Goal: Task Accomplishment & Management: Use online tool/utility

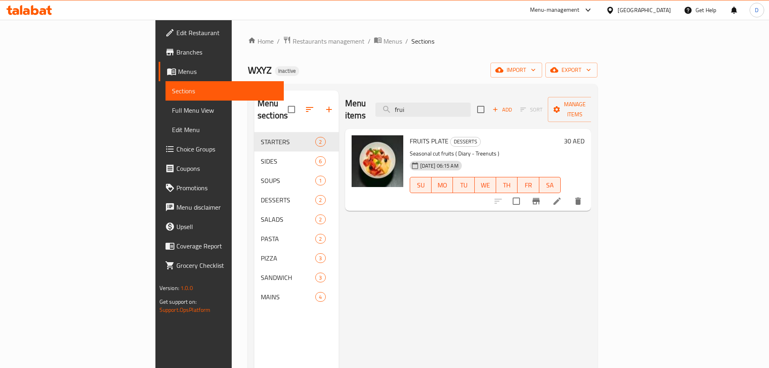
drag, startPoint x: 465, startPoint y: 100, endPoint x: 402, endPoint y: 95, distance: 63.2
click at [402, 95] on div "Menu items frui Add Sort Manage items" at bounding box center [468, 109] width 246 height 38
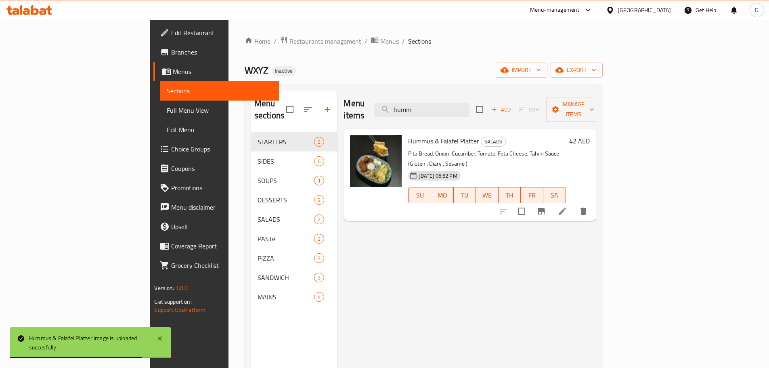
drag, startPoint x: 471, startPoint y: 103, endPoint x: 393, endPoint y: 91, distance: 78.8
click at [393, 91] on div "Menu items humm Add Sort Manage items" at bounding box center [469, 109] width 252 height 38
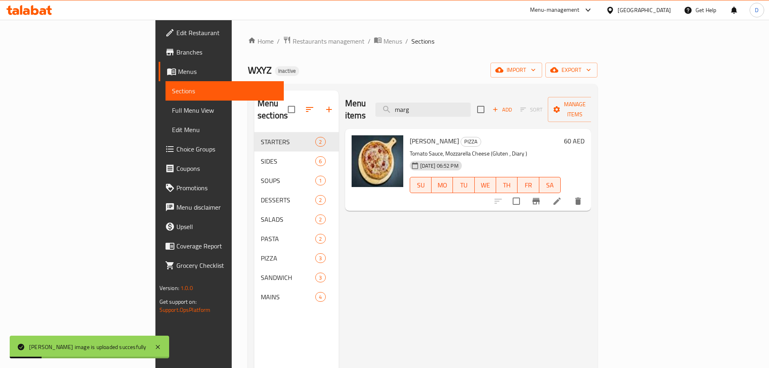
drag, startPoint x: 476, startPoint y: 104, endPoint x: 411, endPoint y: 96, distance: 65.4
click at [411, 96] on div "Menu items marg Add Sort Manage items" at bounding box center [468, 109] width 246 height 38
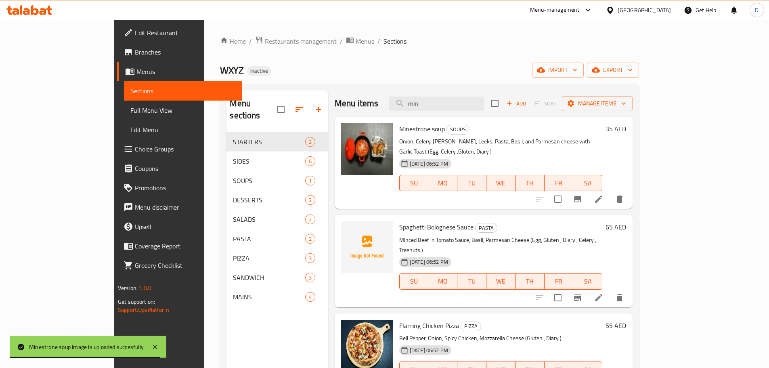
drag, startPoint x: 470, startPoint y: 104, endPoint x: 418, endPoint y: 104, distance: 52.1
click at [418, 104] on div "Menu items min Add Sort Manage items" at bounding box center [484, 103] width 298 height 26
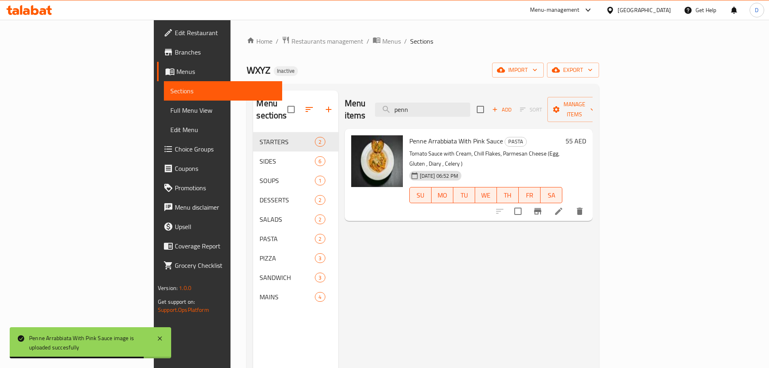
drag, startPoint x: 472, startPoint y: 107, endPoint x: 410, endPoint y: 106, distance: 62.2
click at [410, 106] on div "Menu items penn Add Sort Manage items" at bounding box center [469, 109] width 248 height 38
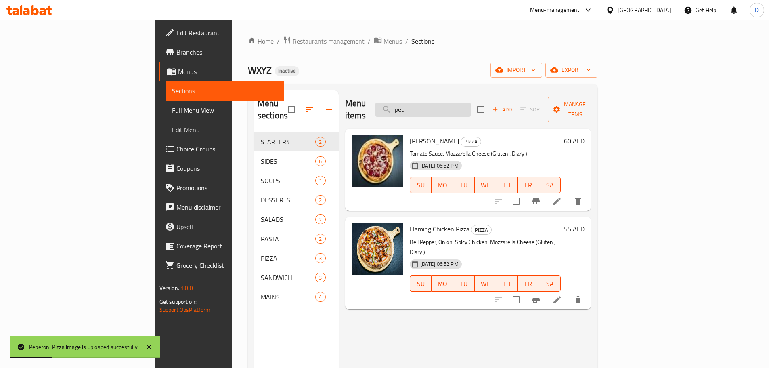
drag, startPoint x: 479, startPoint y: 103, endPoint x: 432, endPoint y: 103, distance: 47.6
click at [432, 103] on input "pep" at bounding box center [422, 109] width 95 height 14
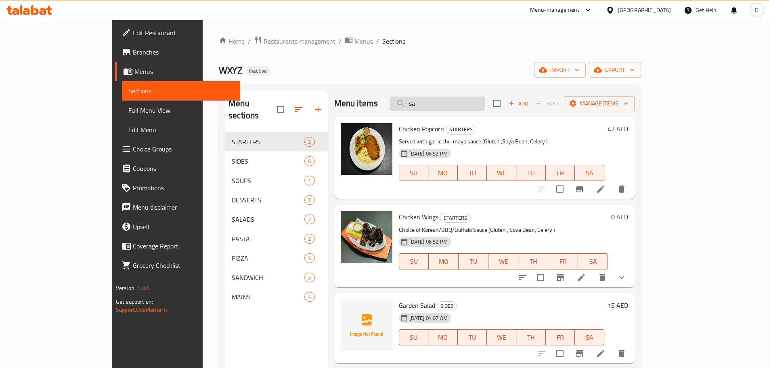
click at [455, 105] on input "sa" at bounding box center [436, 103] width 95 height 14
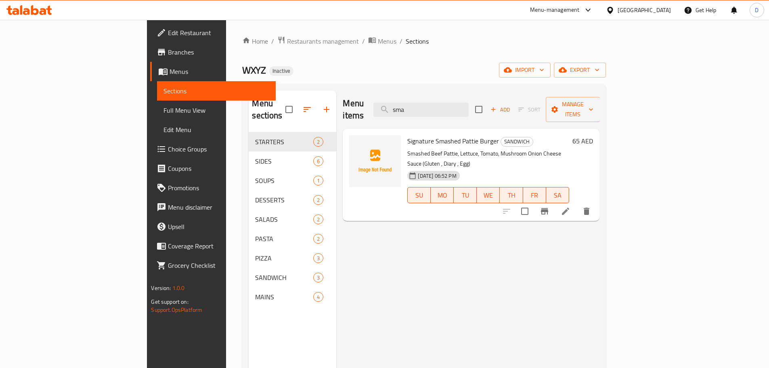
drag, startPoint x: 471, startPoint y: 107, endPoint x: 382, endPoint y: 96, distance: 90.1
click at [382, 96] on div "Menu items sma Add Sort Manage items" at bounding box center [471, 109] width 256 height 38
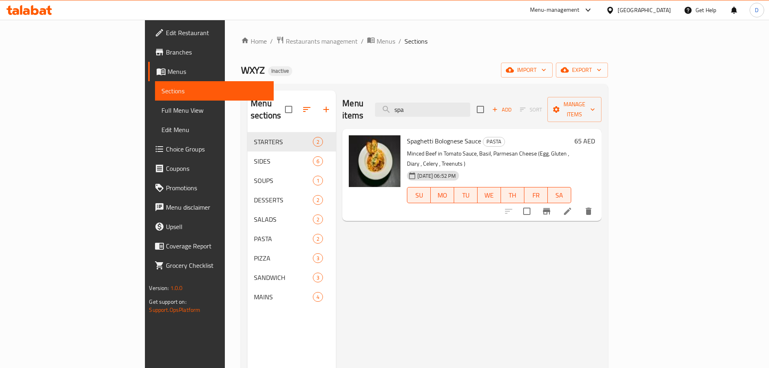
drag, startPoint x: 480, startPoint y: 105, endPoint x: 410, endPoint y: 107, distance: 70.6
click at [410, 107] on div "Menu items spa Add Sort Manage items" at bounding box center [471, 109] width 259 height 38
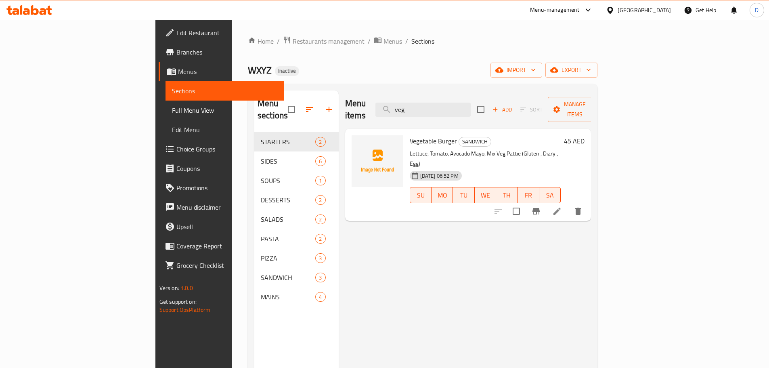
drag, startPoint x: 463, startPoint y: 101, endPoint x: 410, endPoint y: 99, distance: 52.9
click at [410, 99] on div "Menu items veg Add Sort Manage items" at bounding box center [468, 109] width 246 height 38
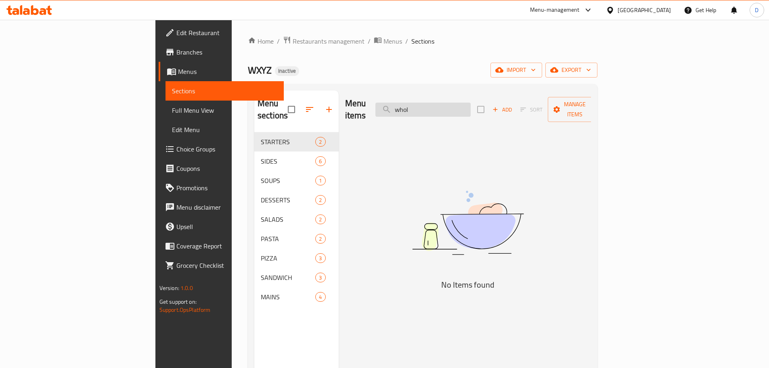
drag, startPoint x: 482, startPoint y: 107, endPoint x: 433, endPoint y: 107, distance: 48.4
click at [433, 107] on input "whol" at bounding box center [422, 109] width 95 height 14
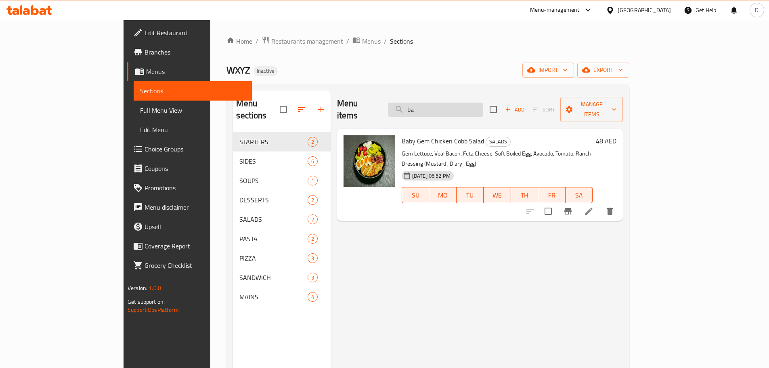
type input "b"
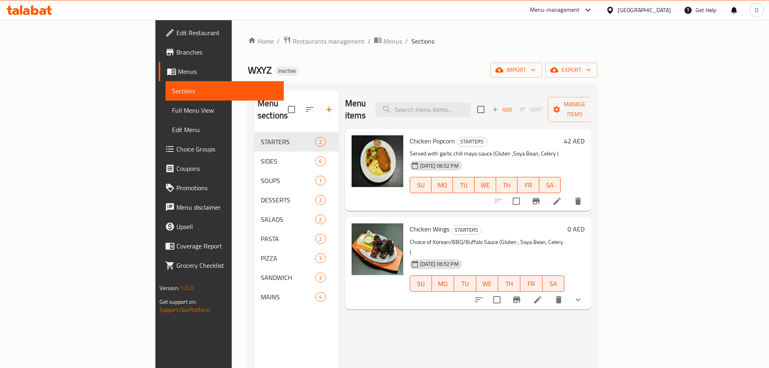
click at [172, 113] on span "Full Menu View" at bounding box center [224, 110] width 105 height 10
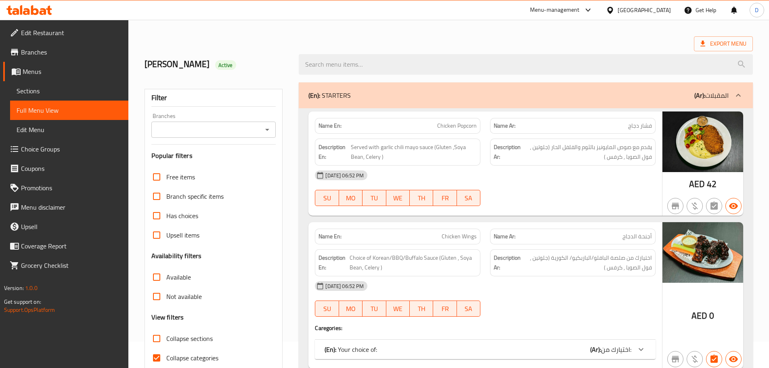
scroll to position [40, 0]
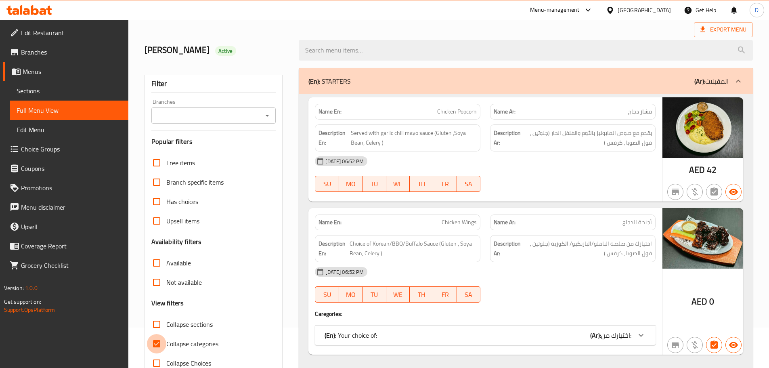
drag, startPoint x: 158, startPoint y: 345, endPoint x: 490, endPoint y: 232, distance: 350.8
click at [167, 341] on label "Collapse categories" at bounding box center [182, 343] width 71 height 19
click at [166, 341] on input "Collapse categories" at bounding box center [156, 343] width 19 height 19
checkbox input "false"
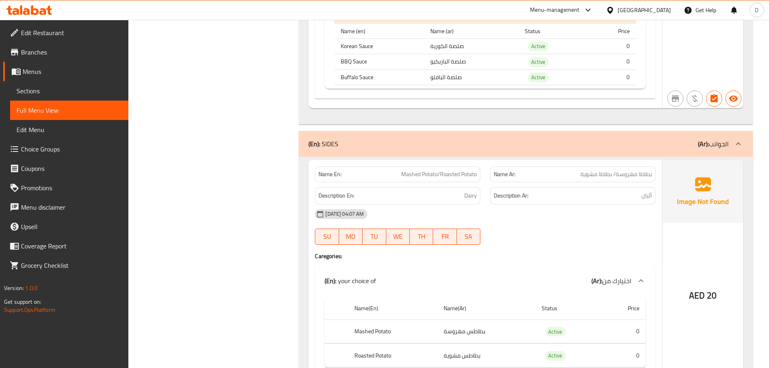
scroll to position [0, 0]
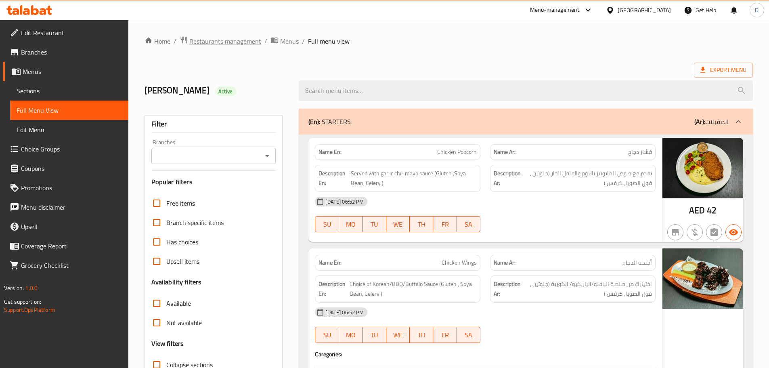
click at [203, 45] on span "Restaurants management" at bounding box center [225, 41] width 72 height 10
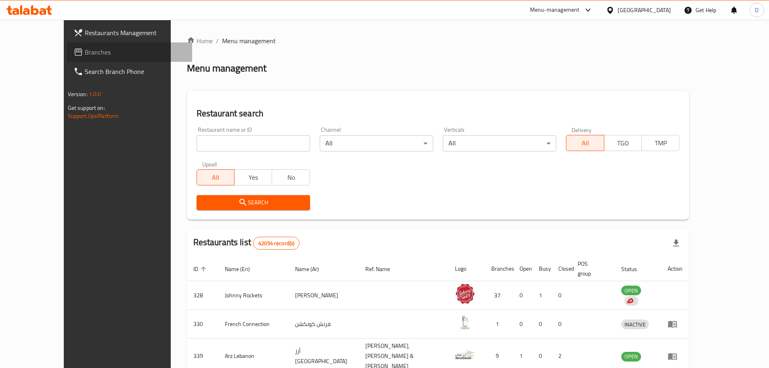
click at [85, 51] on span "Branches" at bounding box center [135, 52] width 101 height 10
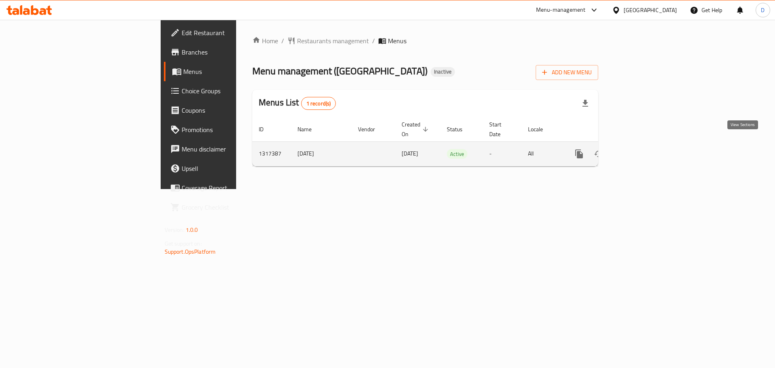
click at [642, 149] on icon "enhanced table" at bounding box center [637, 154] width 10 height 10
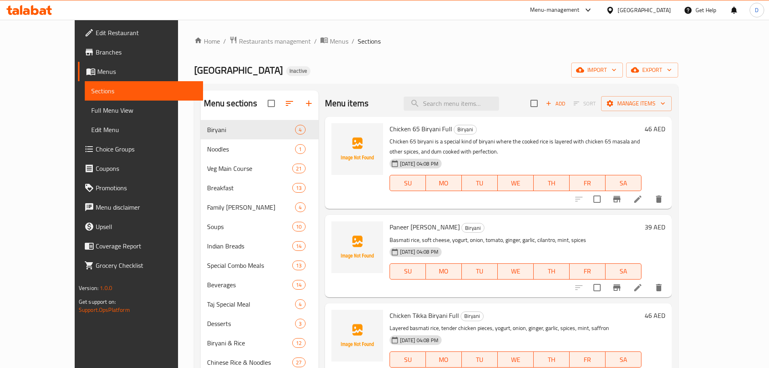
click at [440, 76] on div "[GEOGRAPHIC_DATA] Restaurant Inactive import export" at bounding box center [436, 70] width 484 height 15
click at [456, 100] on input "search" at bounding box center [451, 103] width 95 height 14
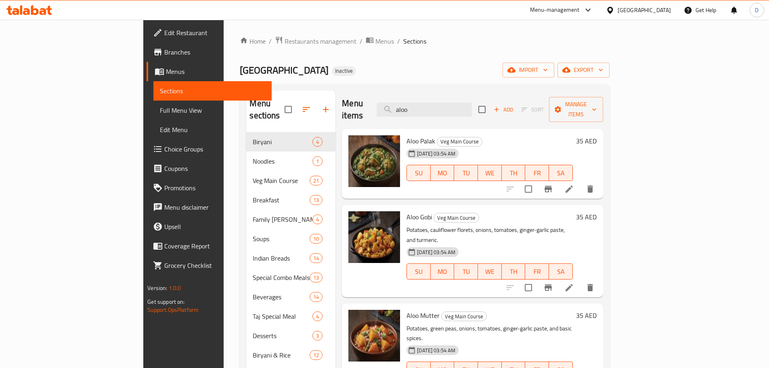
drag, startPoint x: 464, startPoint y: 103, endPoint x: 404, endPoint y: 101, distance: 61.0
click at [404, 101] on div "Menu items aloo Add Sort Manage items" at bounding box center [472, 109] width 261 height 38
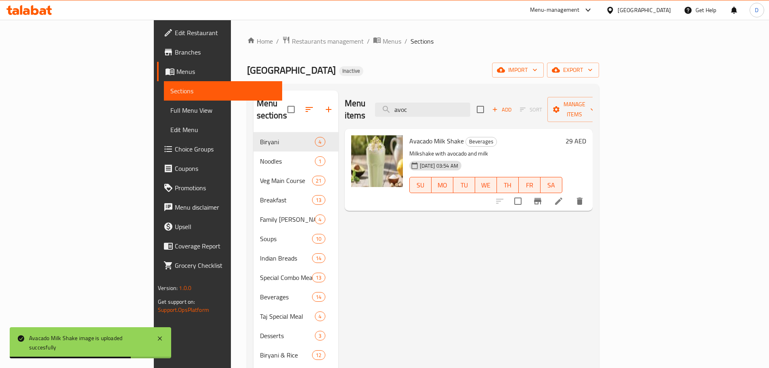
drag, startPoint x: 470, startPoint y: 108, endPoint x: 423, endPoint y: 105, distance: 47.3
click at [423, 105] on div "Menu items avoc Add Sort Manage items" at bounding box center [469, 109] width 248 height 38
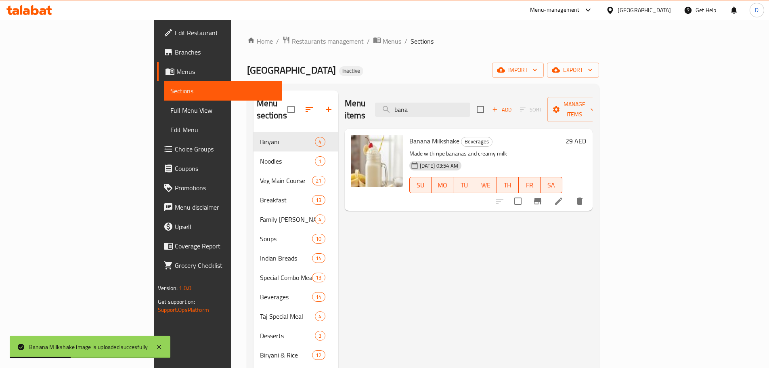
drag, startPoint x: 471, startPoint y: 102, endPoint x: 391, endPoint y: 107, distance: 80.5
click at [391, 107] on div "Menu items bana Add Sort Manage items" at bounding box center [469, 109] width 248 height 38
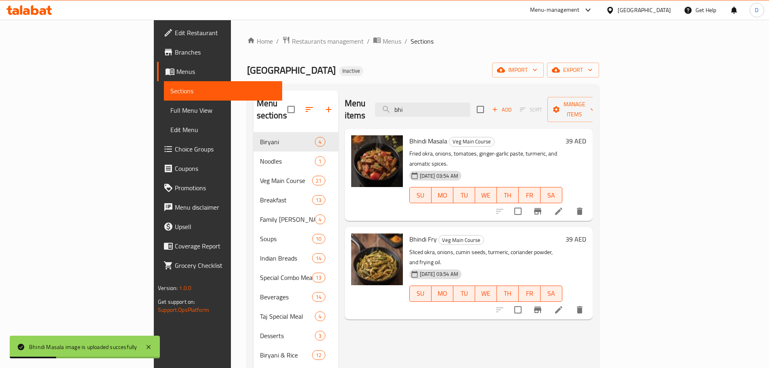
drag, startPoint x: 470, startPoint y: 104, endPoint x: 383, endPoint y: 104, distance: 87.6
click at [383, 104] on div "Menu items bhi Add Sort Manage items" at bounding box center [469, 109] width 248 height 38
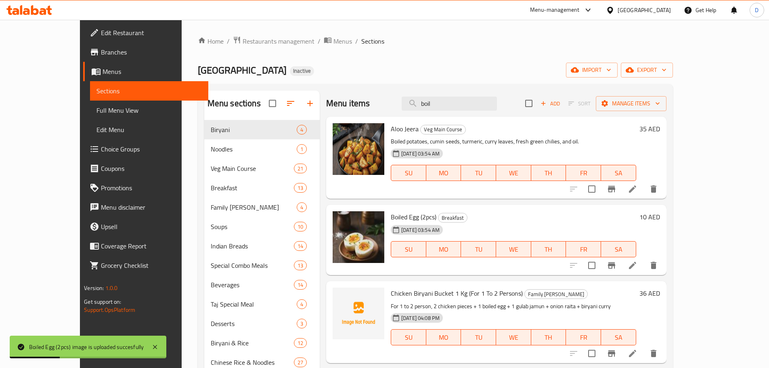
drag, startPoint x: 470, startPoint y: 105, endPoint x: 401, endPoint y: 108, distance: 69.1
click at [401, 108] on div "Menu items boil Add Sort Manage items" at bounding box center [496, 103] width 340 height 26
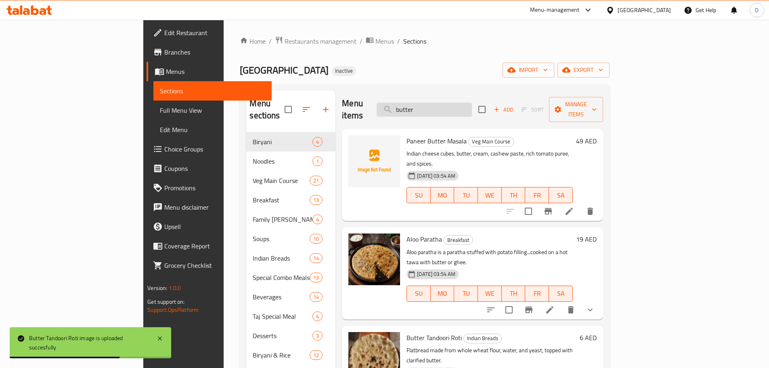
drag, startPoint x: 470, startPoint y: 98, endPoint x: 431, endPoint y: 108, distance: 40.0
click at [431, 108] on input "butter" at bounding box center [423, 109] width 95 height 14
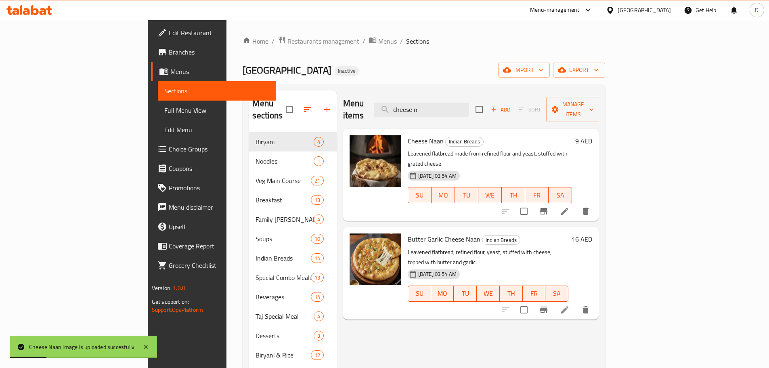
drag, startPoint x: 430, startPoint y: 107, endPoint x: 418, endPoint y: 107, distance: 12.1
click at [418, 107] on div "Menu items cheese n Add Sort Manage items" at bounding box center [470, 109] width 255 height 38
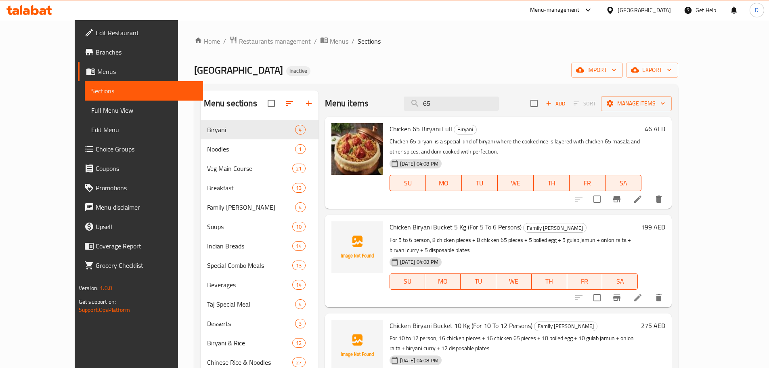
drag, startPoint x: 489, startPoint y: 102, endPoint x: 417, endPoint y: 102, distance: 72.6
click at [417, 102] on div "Menu items 65 Add Sort Manage items" at bounding box center [498, 103] width 347 height 26
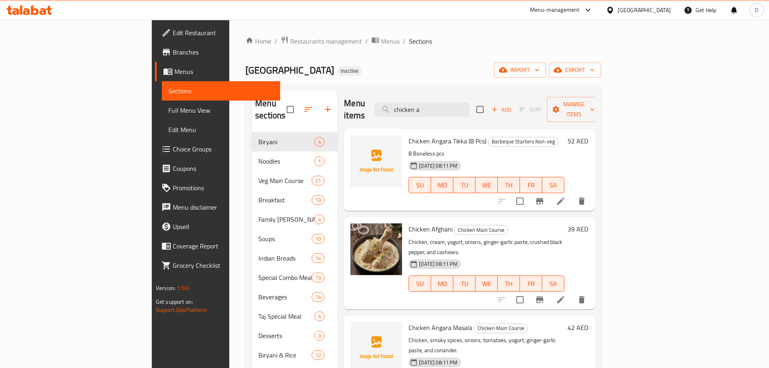
scroll to position [40, 0]
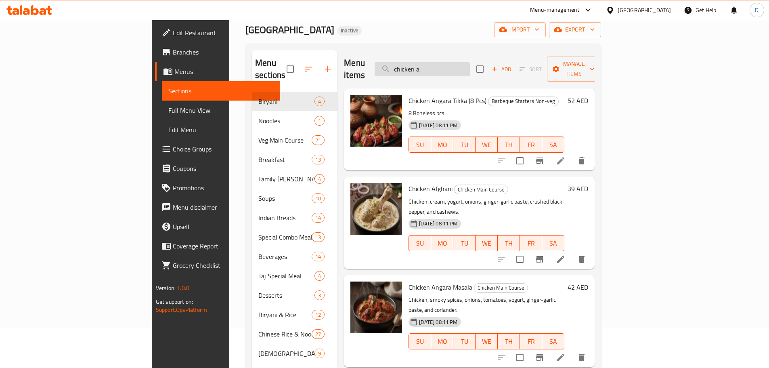
click at [470, 65] on input "chicken a" at bounding box center [421, 69] width 95 height 14
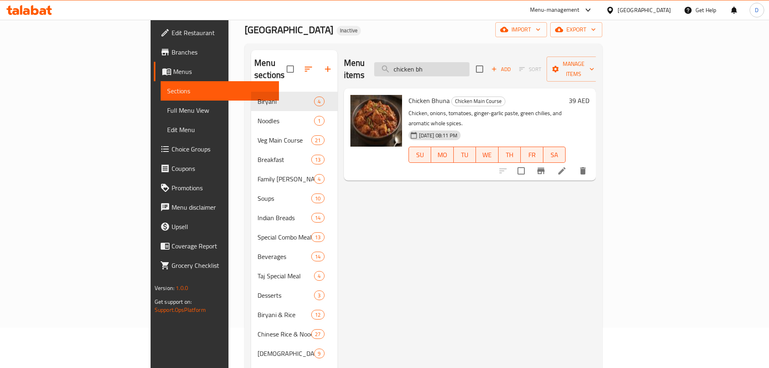
click at [469, 67] on input "chicken bh" at bounding box center [421, 69] width 95 height 14
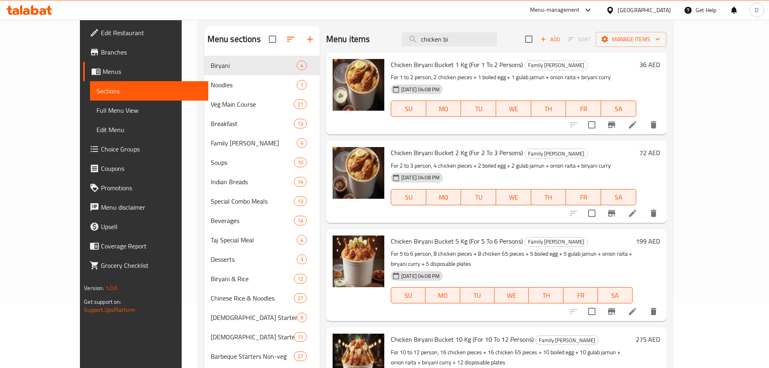
scroll to position [0, 0]
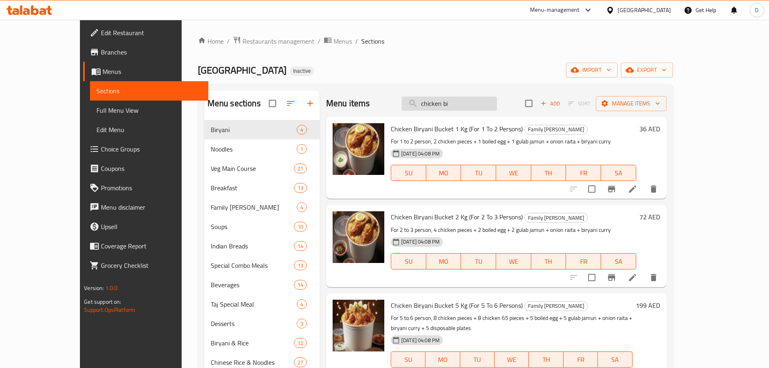
click at [497, 105] on input "chicken bi" at bounding box center [448, 103] width 95 height 14
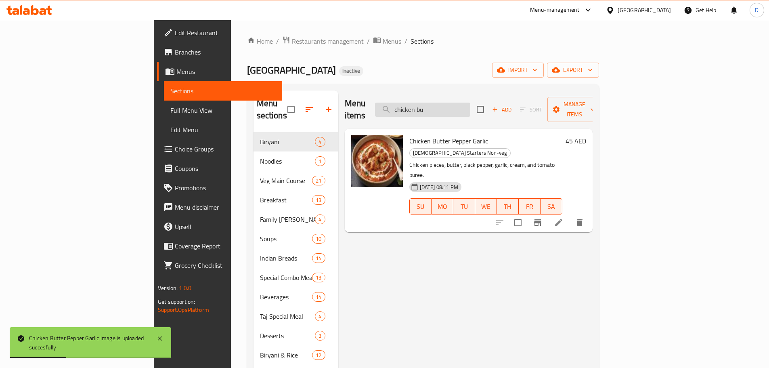
click at [470, 102] on input "chicken bu" at bounding box center [422, 109] width 95 height 14
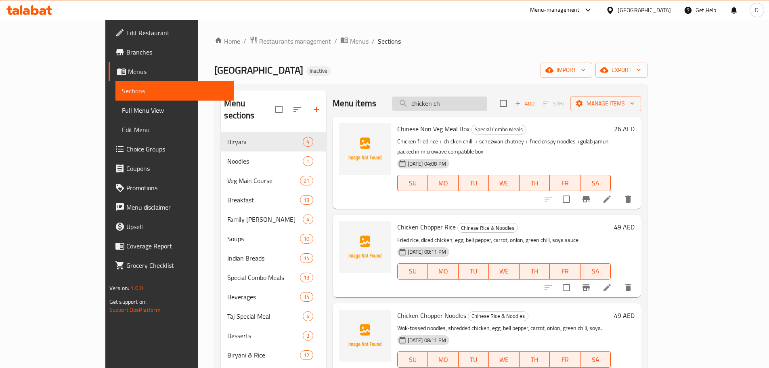
click at [482, 105] on input "chicken ch" at bounding box center [439, 103] width 95 height 14
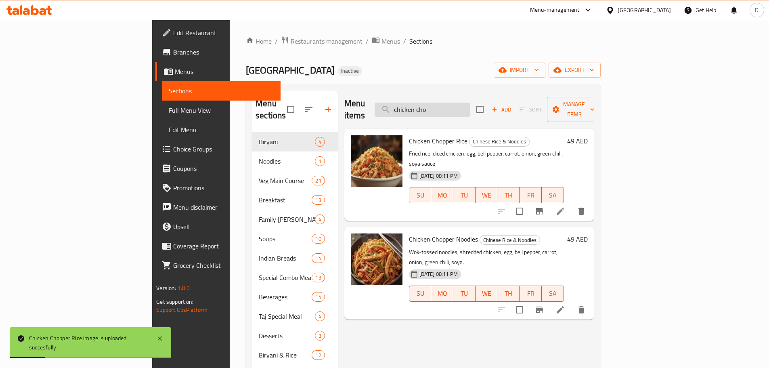
click at [470, 105] on input "chicken cho" at bounding box center [421, 109] width 95 height 14
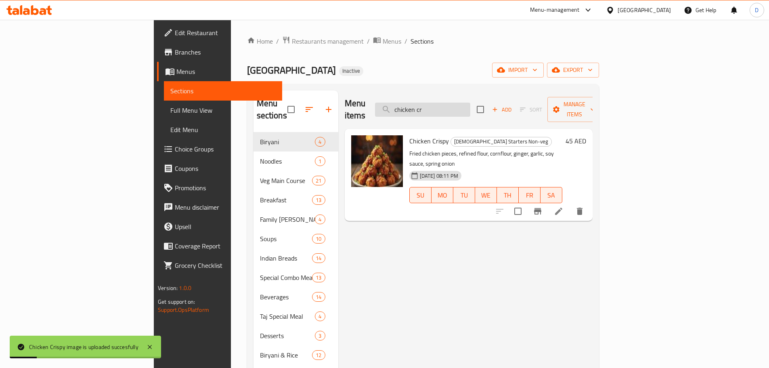
click at [470, 102] on input "chicken cr" at bounding box center [422, 109] width 95 height 14
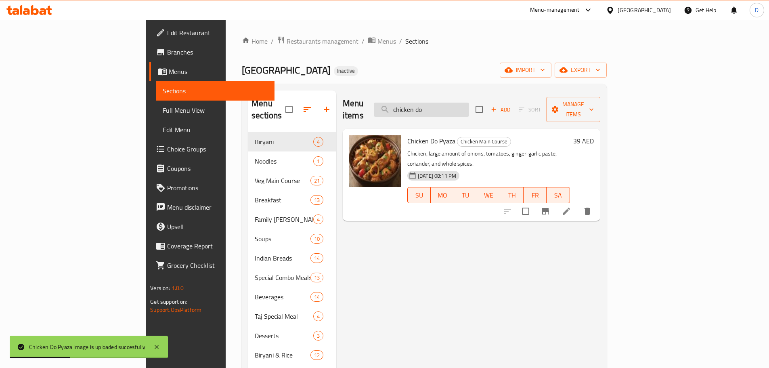
click at [469, 109] on input "chicken do" at bounding box center [421, 109] width 95 height 14
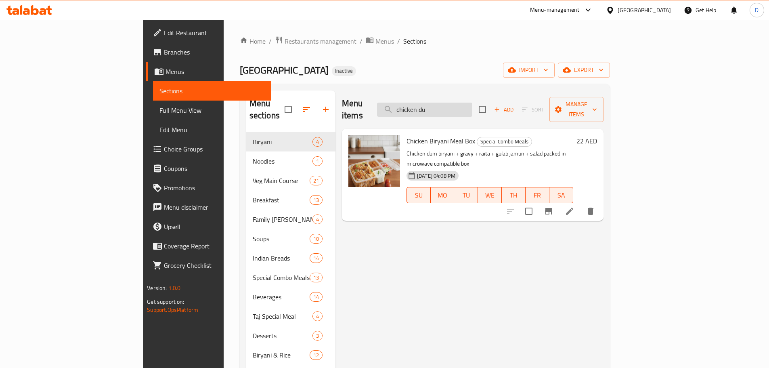
drag, startPoint x: 501, startPoint y: 108, endPoint x: 504, endPoint y: 104, distance: 5.1
click at [472, 108] on input "chicken du" at bounding box center [424, 109] width 95 height 14
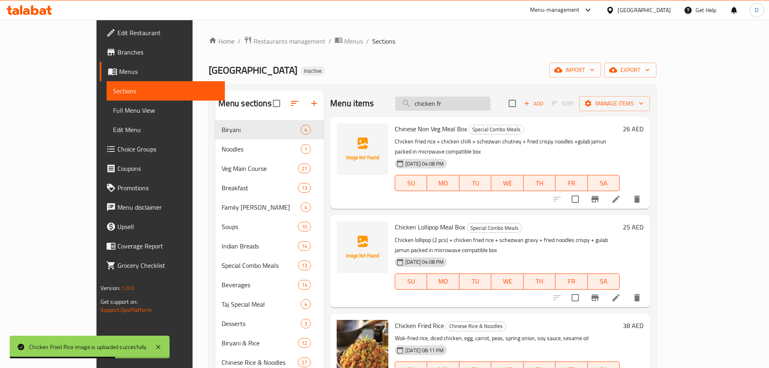
click at [485, 105] on input "chicken fr" at bounding box center [442, 103] width 95 height 14
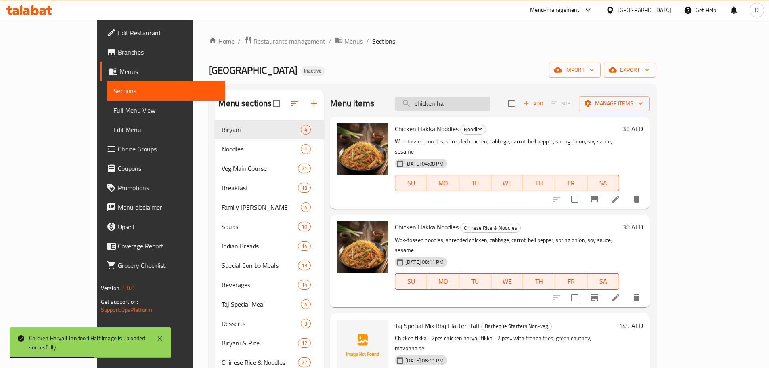
click at [484, 99] on input "chicken ha" at bounding box center [442, 103] width 95 height 14
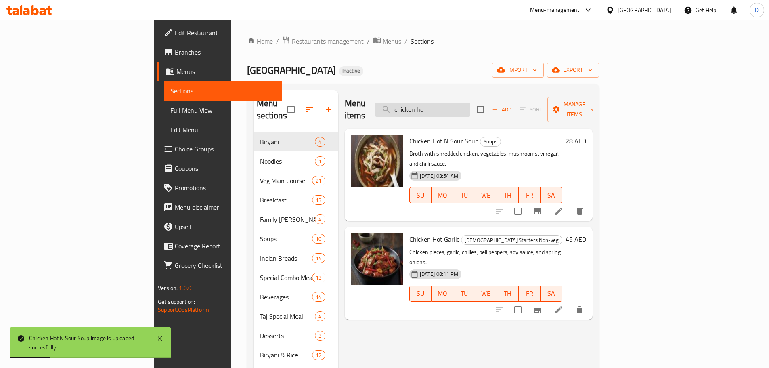
click at [470, 108] on input "chicken ho" at bounding box center [422, 109] width 95 height 14
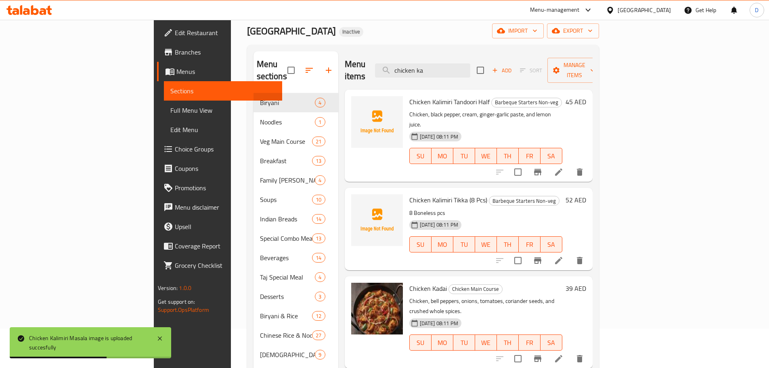
scroll to position [25, 0]
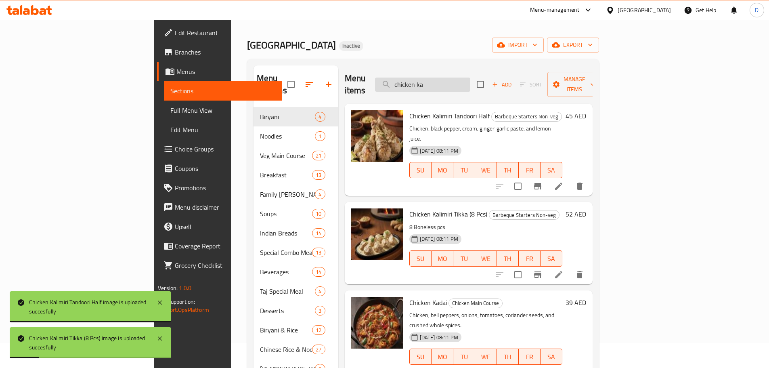
click at [470, 77] on input "chicken ka" at bounding box center [422, 84] width 95 height 14
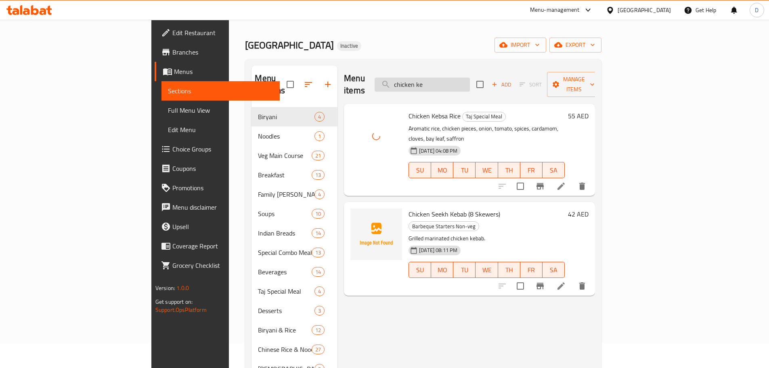
click at [470, 77] on input "chicken ke" at bounding box center [421, 84] width 95 height 14
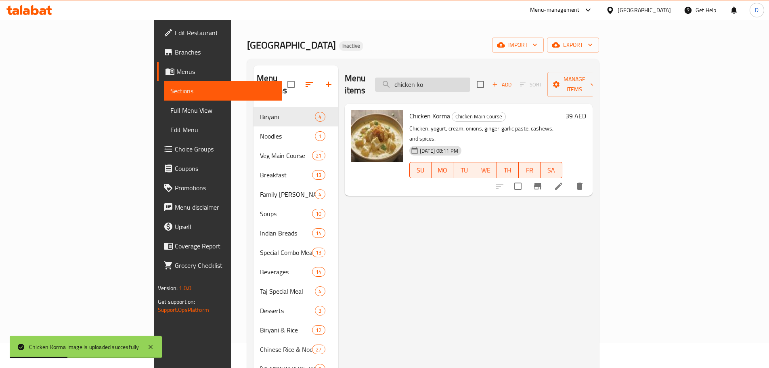
click at [470, 78] on input "chicken ko" at bounding box center [422, 84] width 95 height 14
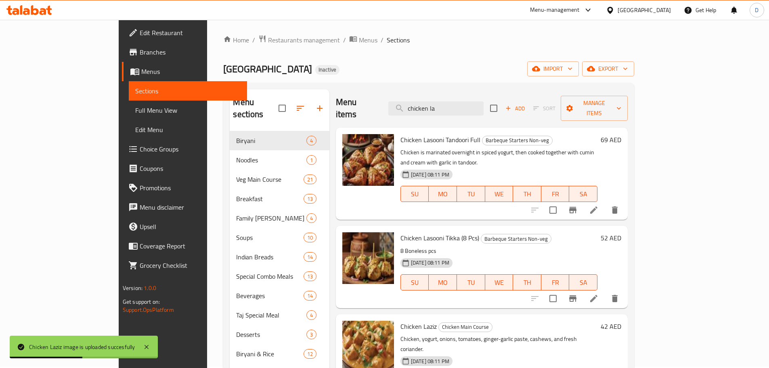
scroll to position [0, 0]
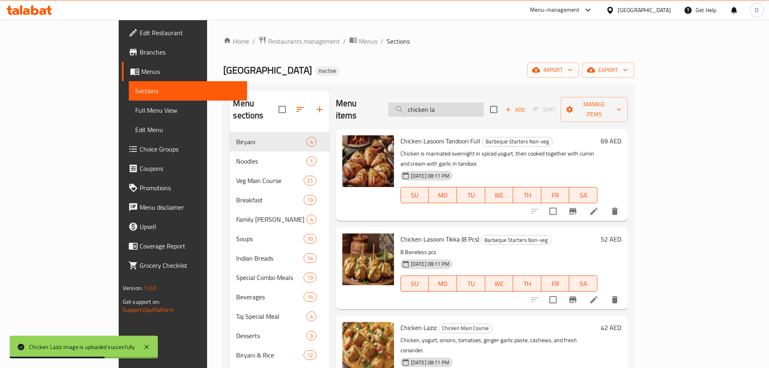
click at [483, 110] on input "chicken la" at bounding box center [435, 109] width 95 height 14
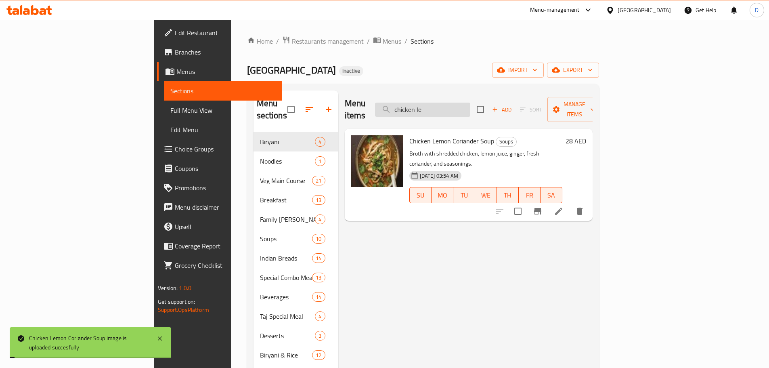
click at [470, 104] on input "chicken le" at bounding box center [422, 109] width 95 height 14
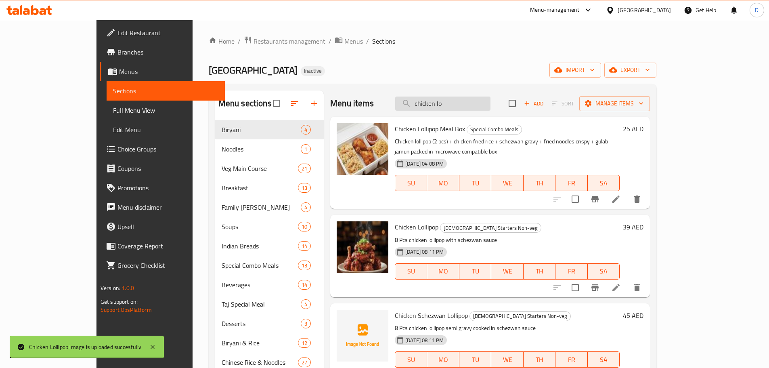
click at [483, 104] on input "chicken lo" at bounding box center [442, 103] width 95 height 14
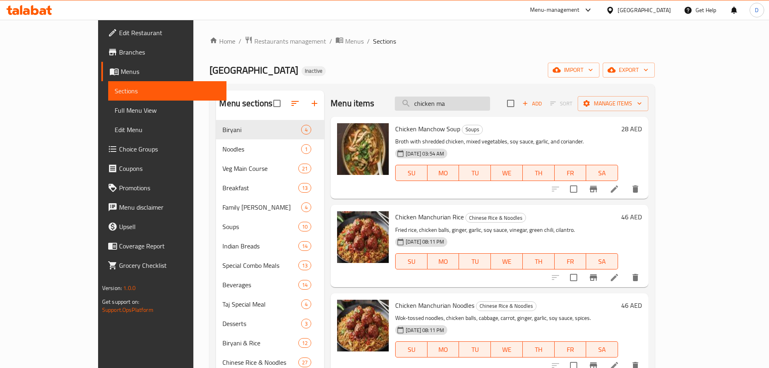
click at [490, 108] on input "chicken ma" at bounding box center [442, 103] width 95 height 14
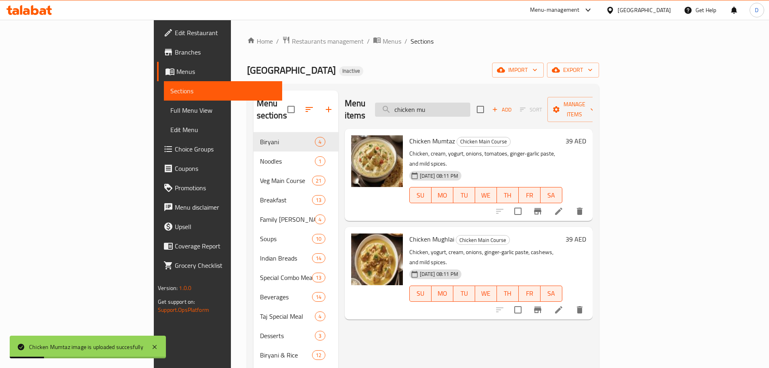
click at [470, 106] on input "chicken mu" at bounding box center [422, 109] width 95 height 14
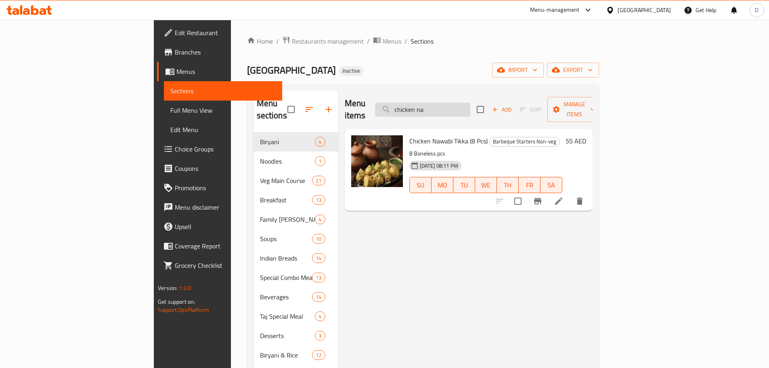
click at [470, 102] on input "chicken na" at bounding box center [422, 109] width 95 height 14
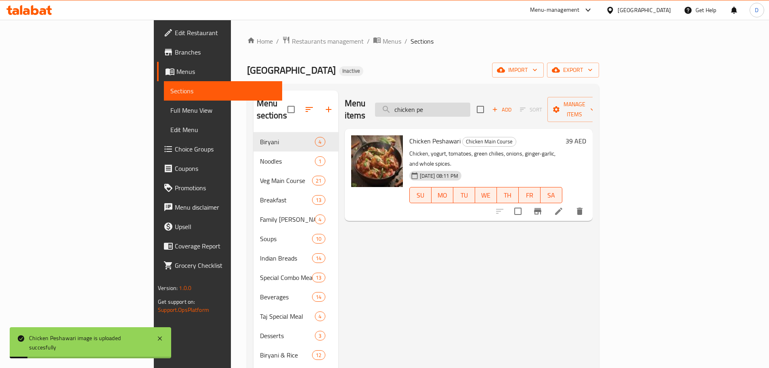
click at [470, 107] on input "chicken pe" at bounding box center [422, 109] width 95 height 14
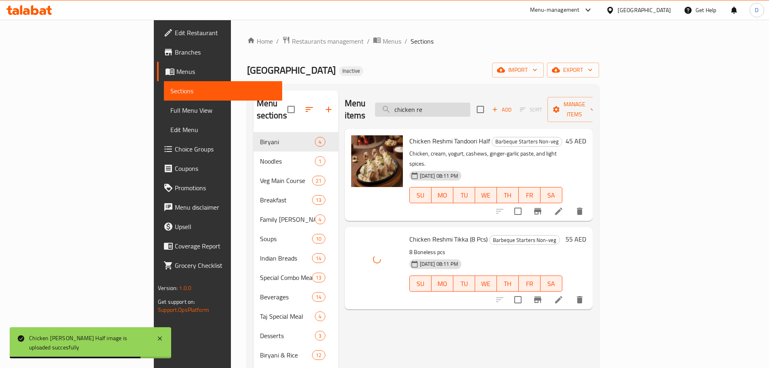
click at [470, 102] on input "chicken re" at bounding box center [422, 109] width 95 height 14
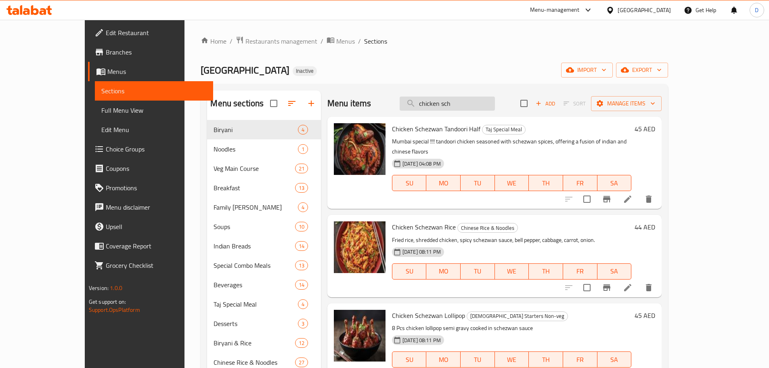
click at [487, 103] on input "chicken sch" at bounding box center [446, 103] width 95 height 14
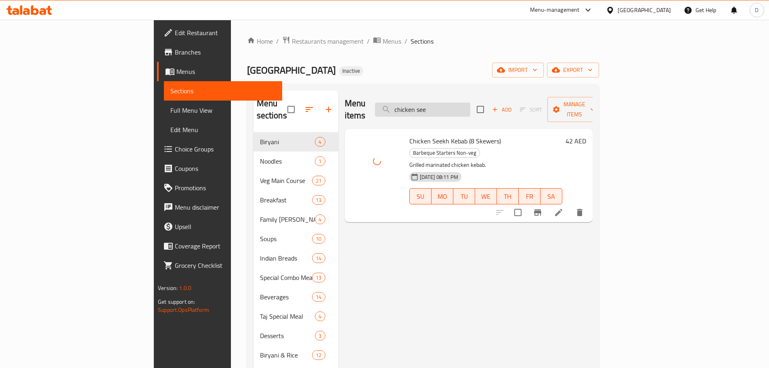
click at [470, 103] on input "chicken see" at bounding box center [422, 109] width 95 height 14
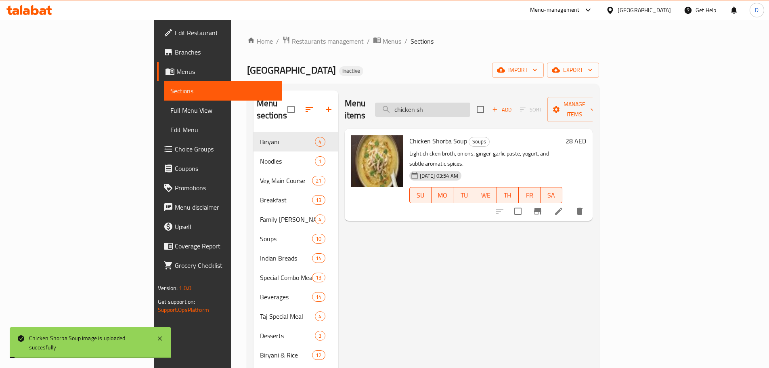
click at [470, 106] on input "chicken sh" at bounding box center [422, 109] width 95 height 14
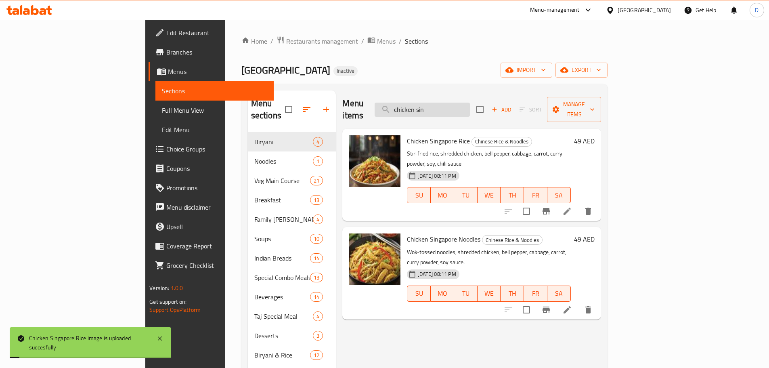
click at [470, 106] on input "chicken sin" at bounding box center [421, 109] width 95 height 14
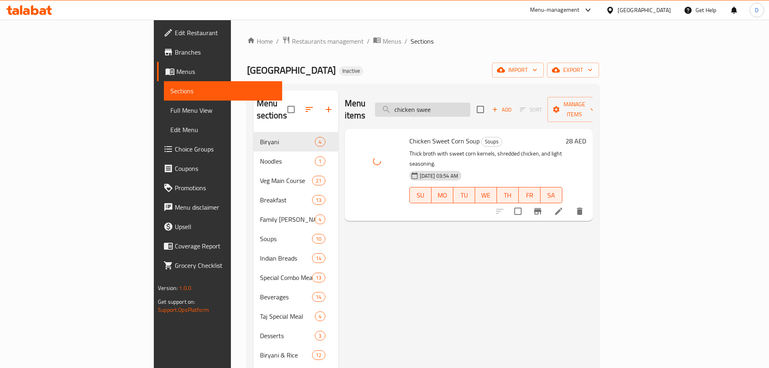
click at [470, 104] on input "chicken swee" at bounding box center [422, 109] width 95 height 14
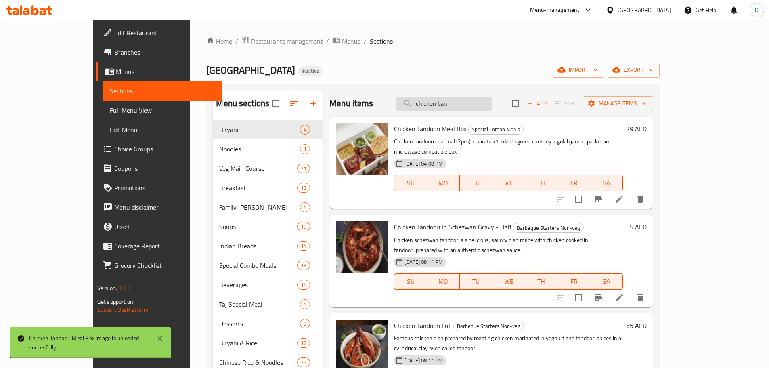
click at [491, 101] on input "chicken tan" at bounding box center [443, 103] width 95 height 14
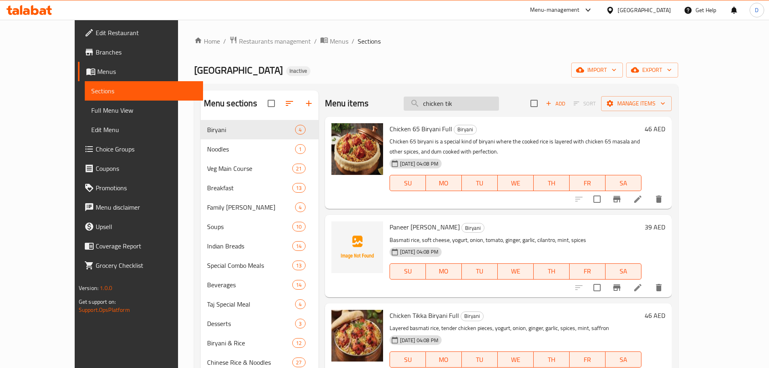
click at [494, 107] on input "chicken tik" at bounding box center [451, 103] width 95 height 14
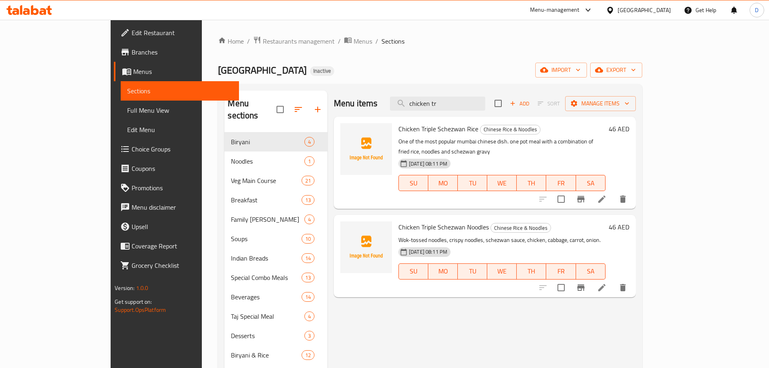
type input "chicken tr"
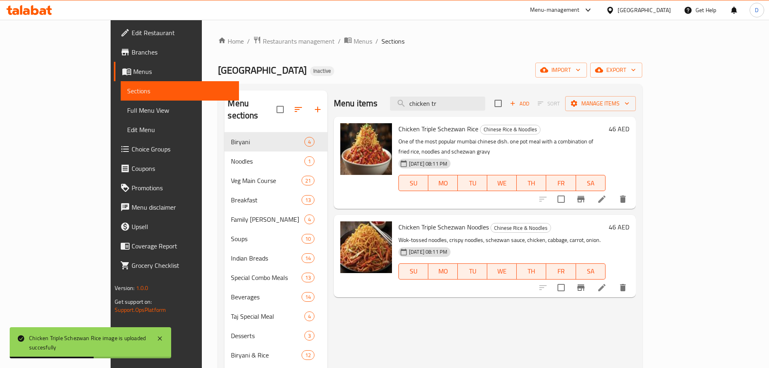
drag, startPoint x: 479, startPoint y: 101, endPoint x: 422, endPoint y: 104, distance: 56.1
click at [422, 104] on div "Menu items chicken tr Add Sort Manage items" at bounding box center [485, 103] width 302 height 26
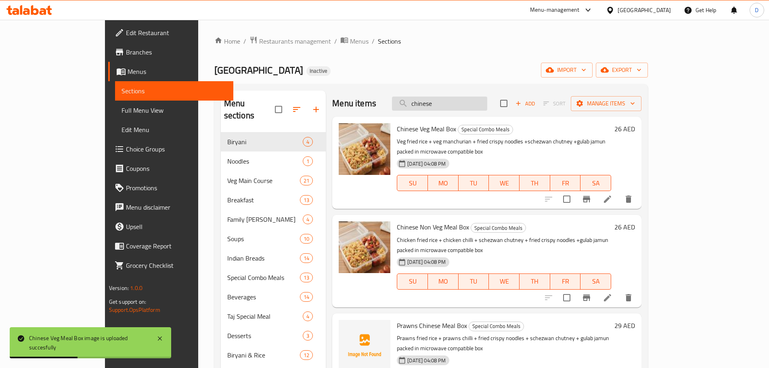
click at [475, 102] on input "chinese" at bounding box center [439, 103] width 95 height 14
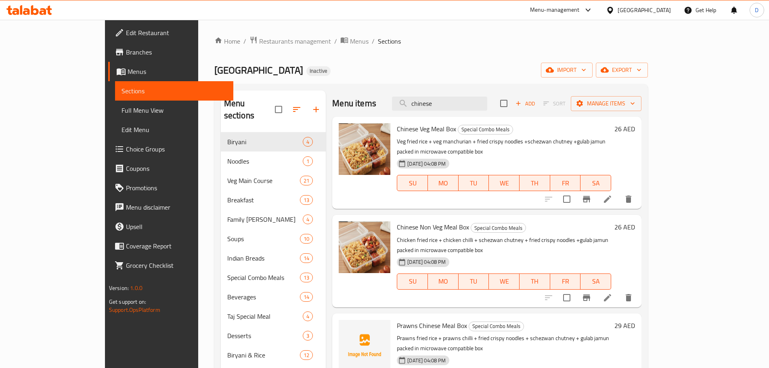
drag, startPoint x: 486, startPoint y: 107, endPoint x: 370, endPoint y: 93, distance: 117.0
click at [370, 93] on div "Menu items chinese Add Sort Manage items" at bounding box center [486, 103] width 309 height 26
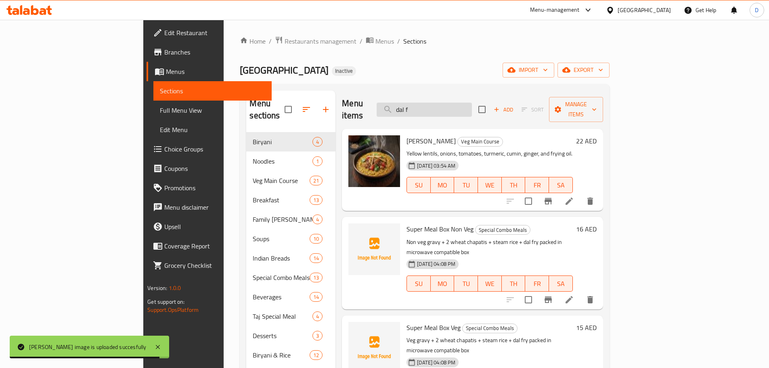
click at [472, 107] on input "dal f" at bounding box center [423, 109] width 95 height 14
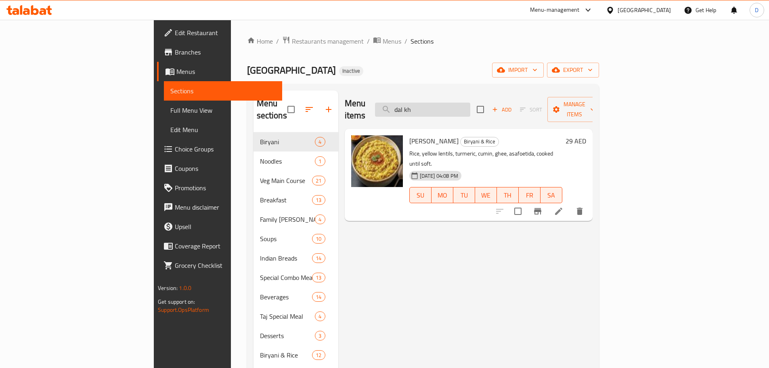
click at [470, 108] on input "dal kh" at bounding box center [422, 109] width 95 height 14
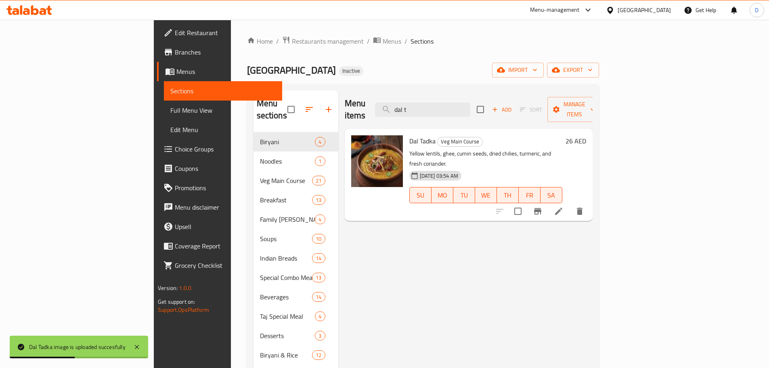
drag, startPoint x: 466, startPoint y: 104, endPoint x: 431, endPoint y: 99, distance: 35.5
click at [431, 99] on div "Menu items dal t Add Sort Manage items" at bounding box center [469, 109] width 248 height 38
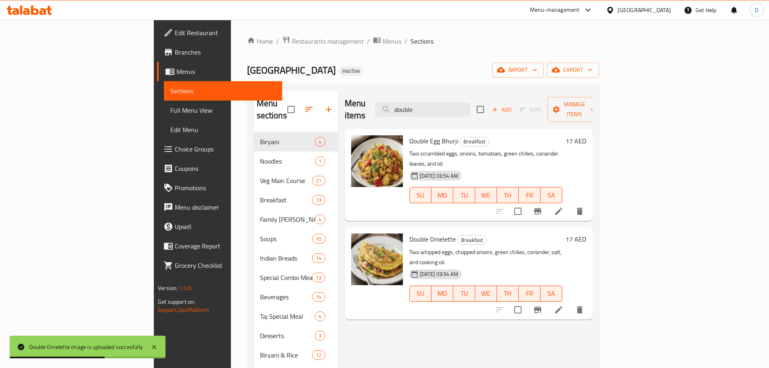
drag, startPoint x: 475, startPoint y: 107, endPoint x: 410, endPoint y: 105, distance: 64.6
click at [410, 105] on div "Menu items double Add Sort Manage items" at bounding box center [469, 109] width 248 height 38
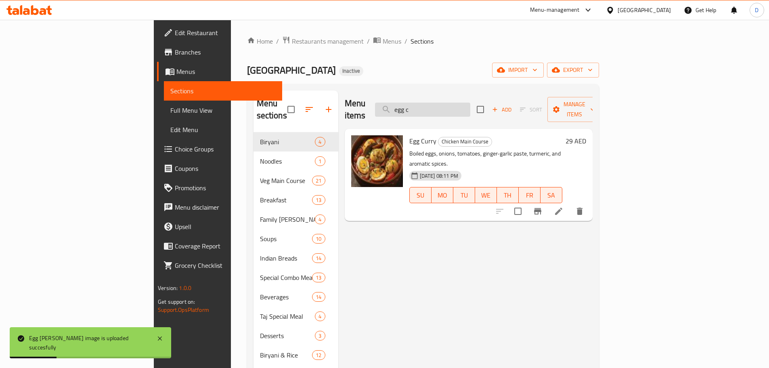
click at [470, 110] on input "egg c" at bounding box center [422, 109] width 95 height 14
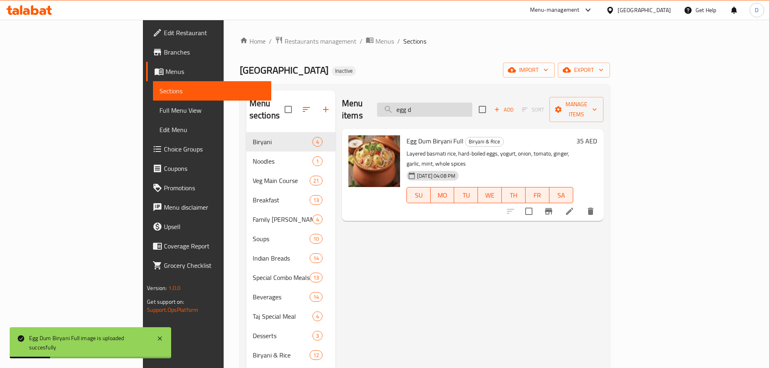
click at [472, 109] on input "egg d" at bounding box center [424, 109] width 95 height 14
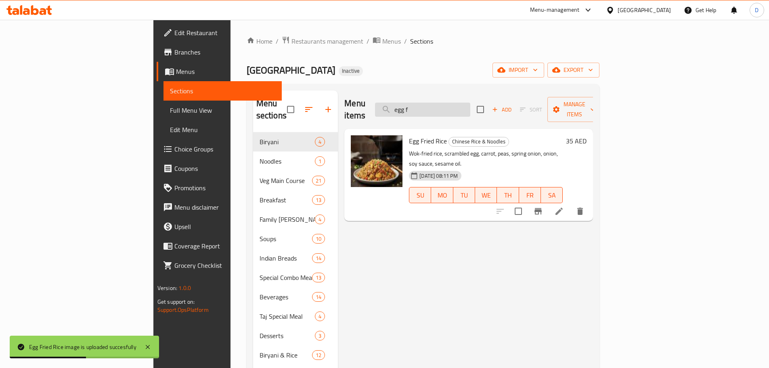
click at [470, 104] on input "egg f" at bounding box center [422, 109] width 95 height 14
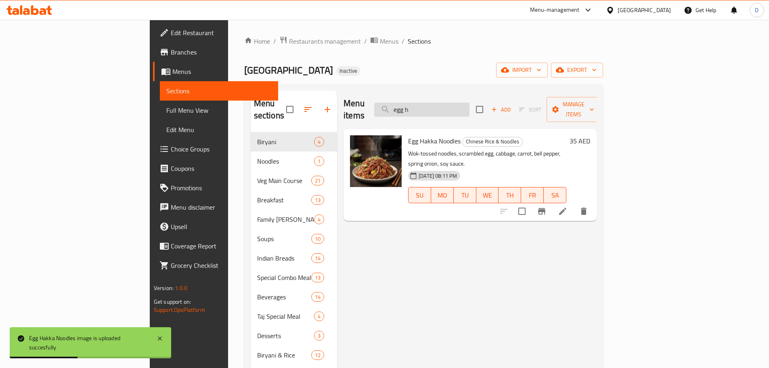
click at [467, 108] on input "egg h" at bounding box center [421, 109] width 95 height 14
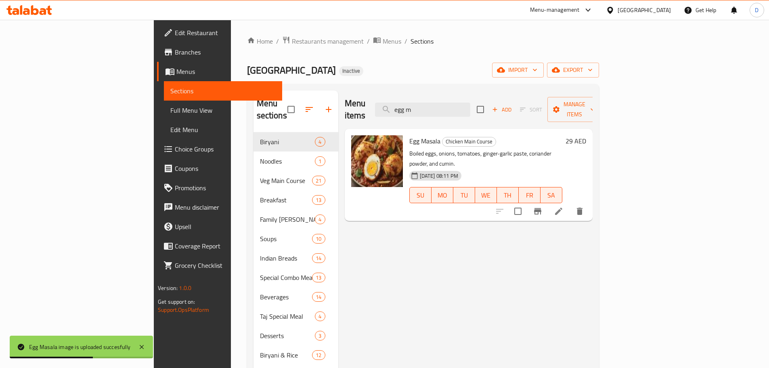
drag, startPoint x: 476, startPoint y: 102, endPoint x: 381, endPoint y: 91, distance: 95.1
click at [381, 91] on div "Menu items egg m Add Sort Manage items" at bounding box center [469, 109] width 248 height 38
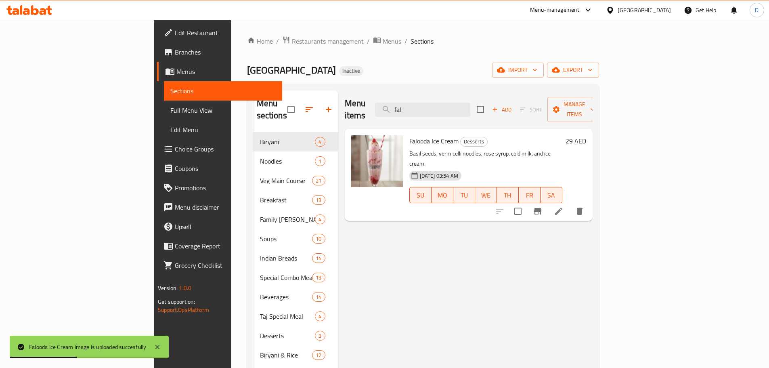
drag, startPoint x: 463, startPoint y: 105, endPoint x: 396, endPoint y: 109, distance: 67.1
click at [401, 107] on div "Menu items fal Add Sort Manage items" at bounding box center [469, 109] width 248 height 38
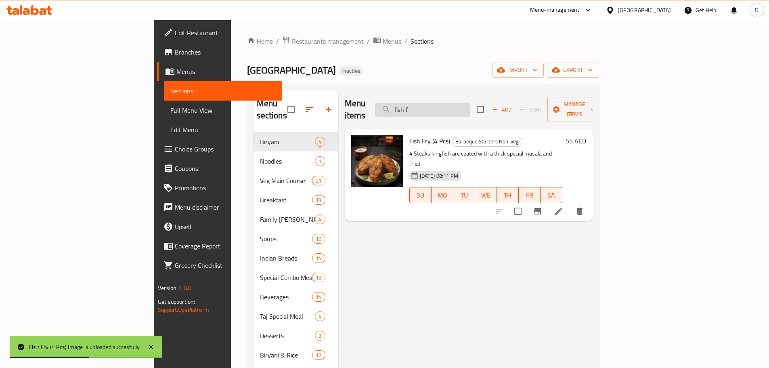
click at [470, 107] on input "fish f" at bounding box center [422, 109] width 95 height 14
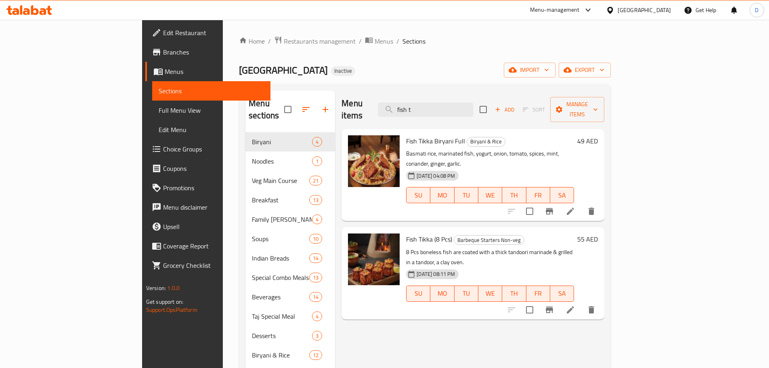
drag, startPoint x: 473, startPoint y: 102, endPoint x: 393, endPoint y: 105, distance: 79.9
click at [393, 105] on div "Menu items fish t Add Sort Manage items" at bounding box center [472, 109] width 263 height 38
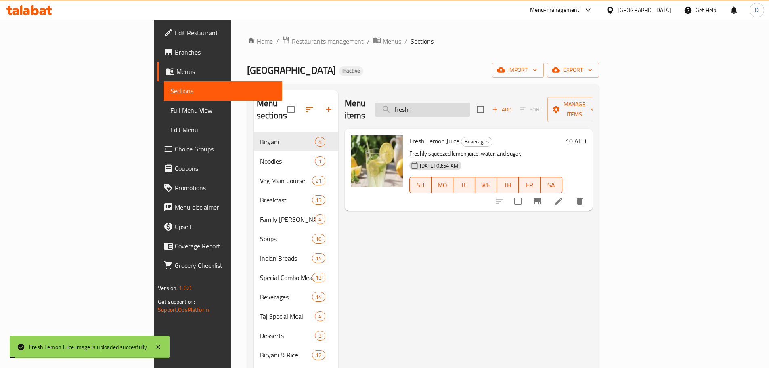
click at [470, 102] on input "fresh l" at bounding box center [422, 109] width 95 height 14
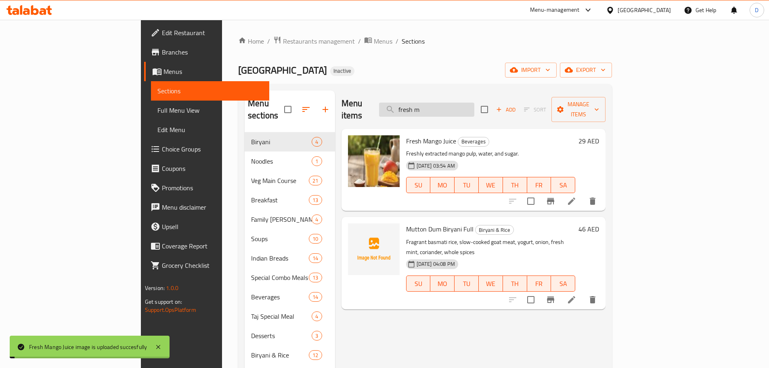
click at [474, 103] on input "fresh m" at bounding box center [426, 109] width 95 height 14
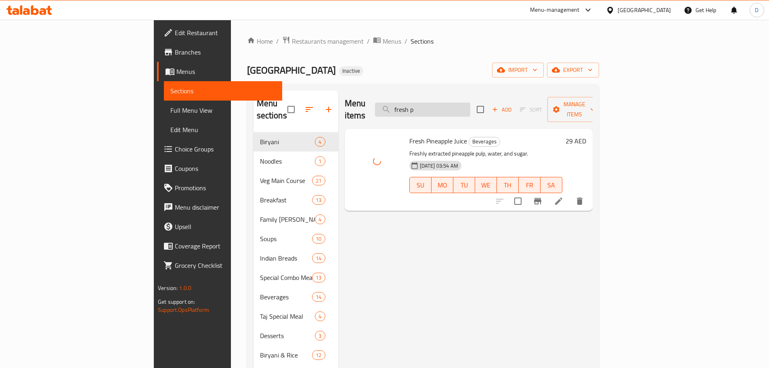
click at [470, 102] on input "fresh p" at bounding box center [422, 109] width 95 height 14
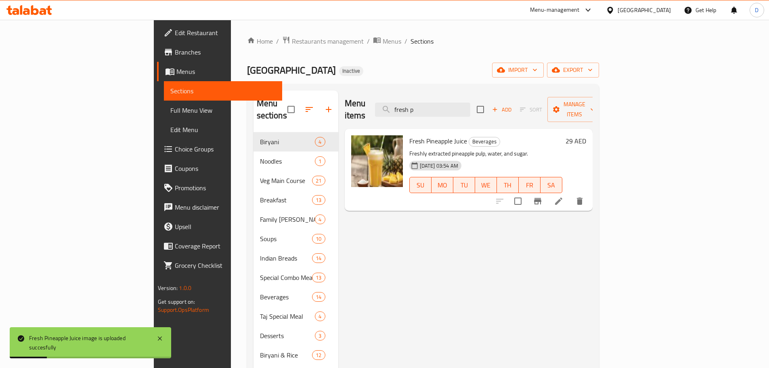
drag, startPoint x: 486, startPoint y: 102, endPoint x: 420, endPoint y: 100, distance: 65.8
click at [420, 100] on div "Menu items fresh p Add Sort Manage items" at bounding box center [469, 109] width 248 height 38
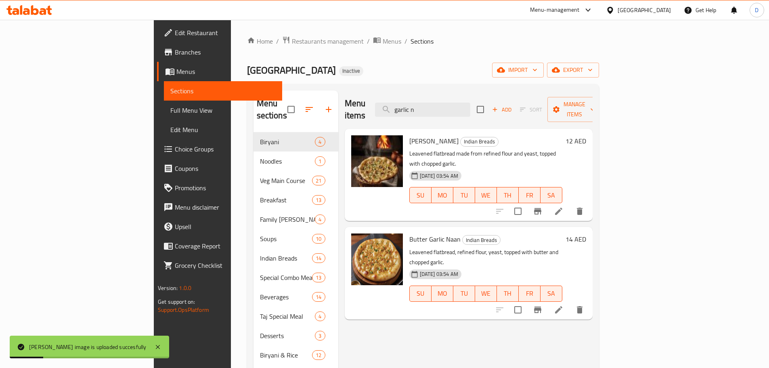
drag, startPoint x: 491, startPoint y: 103, endPoint x: 412, endPoint y: 103, distance: 79.5
click at [412, 103] on div "Menu items garlic n Add Sort Manage items" at bounding box center [469, 109] width 248 height 38
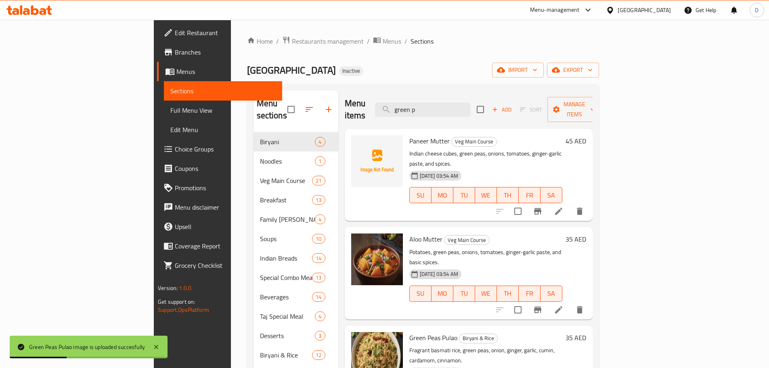
drag, startPoint x: 490, startPoint y: 108, endPoint x: 395, endPoint y: 109, distance: 94.8
click at [395, 109] on div "Menu items green p Add Sort Manage items" at bounding box center [469, 109] width 248 height 38
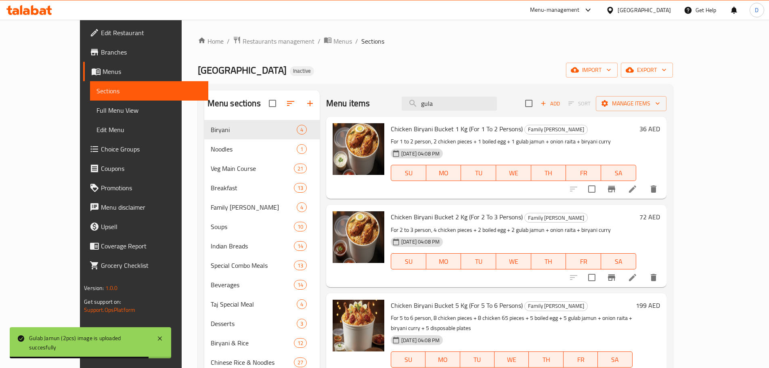
drag, startPoint x: 436, startPoint y: 105, endPoint x: 427, endPoint y: 105, distance: 9.3
click at [427, 105] on div "Menu items gula Add Sort Manage items" at bounding box center [496, 103] width 340 height 26
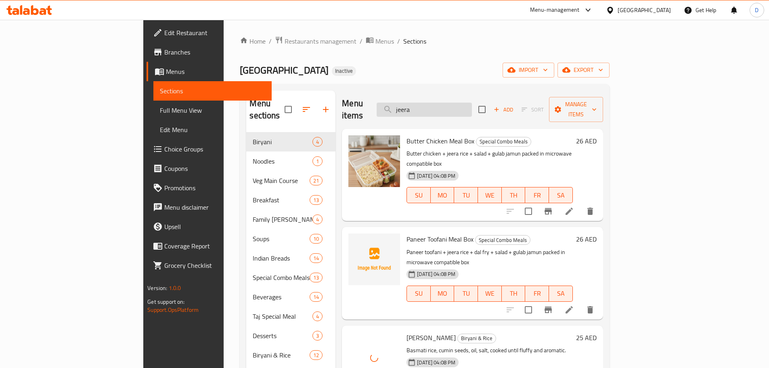
click at [472, 105] on input "jeera" at bounding box center [423, 109] width 95 height 14
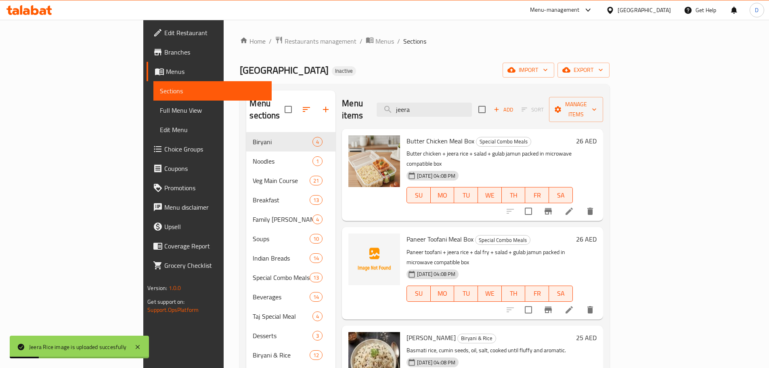
drag, startPoint x: 473, startPoint y: 104, endPoint x: 419, endPoint y: 108, distance: 53.8
click at [419, 108] on div "Menu items jeera Add Sort Manage items" at bounding box center [472, 109] width 261 height 38
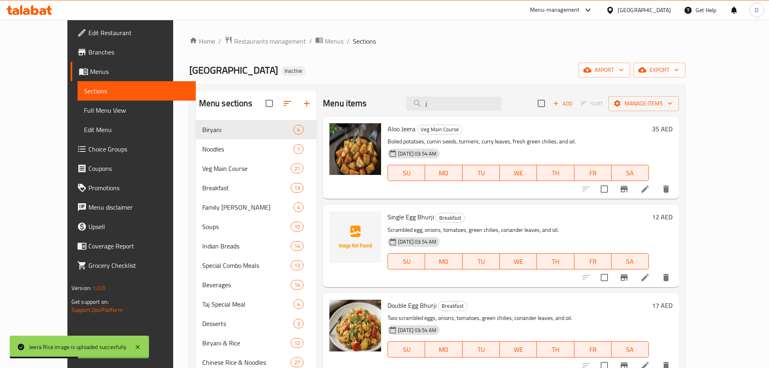
drag, startPoint x: 438, startPoint y: 106, endPoint x: 419, endPoint y: 106, distance: 18.6
click at [419, 106] on div "Menu items j Add Sort Manage items" at bounding box center [501, 103] width 356 height 26
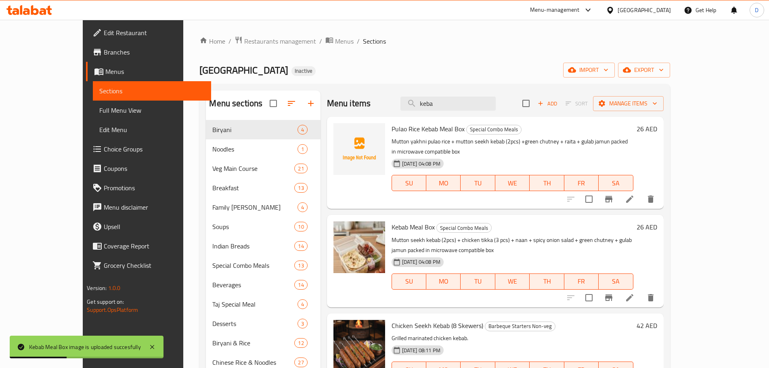
drag, startPoint x: 466, startPoint y: 106, endPoint x: 385, endPoint y: 106, distance: 81.1
click at [385, 106] on div "Menu items keba Add Sort Manage items" at bounding box center [495, 103] width 337 height 26
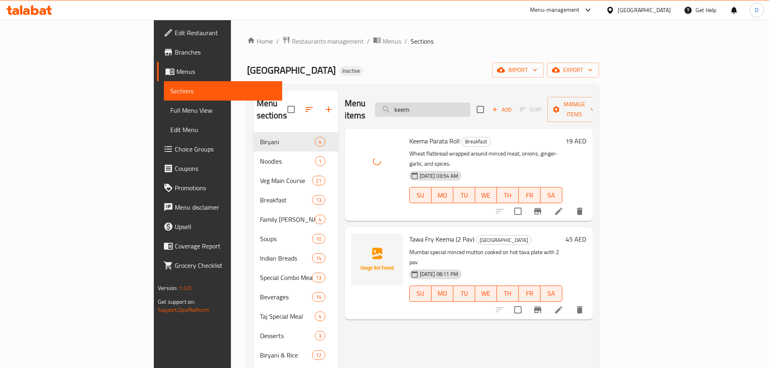
click at [470, 105] on input "keem" at bounding box center [422, 109] width 95 height 14
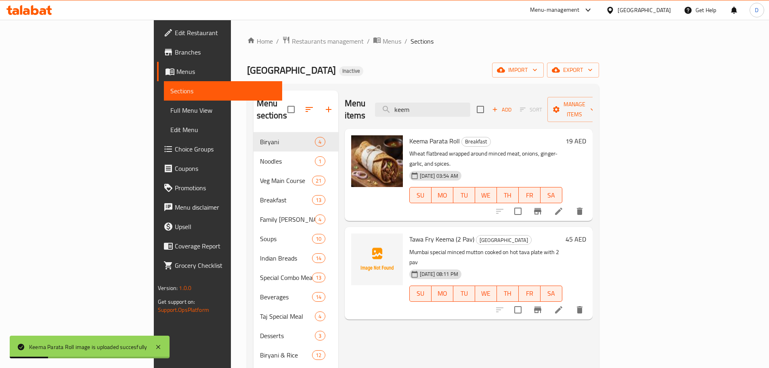
drag, startPoint x: 472, startPoint y: 105, endPoint x: 402, endPoint y: 105, distance: 70.2
click at [402, 105] on div "Menu items keem Add Sort Manage items" at bounding box center [469, 109] width 248 height 38
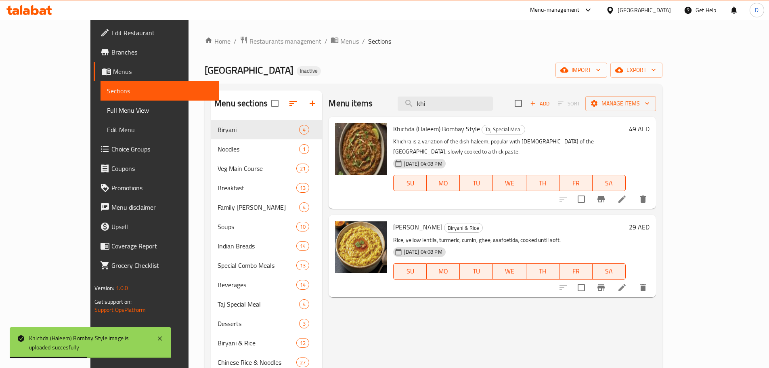
drag, startPoint x: 483, startPoint y: 107, endPoint x: 385, endPoint y: 111, distance: 98.2
click at [385, 111] on div "Menu items khi Add Sort Manage items" at bounding box center [491, 103] width 327 height 26
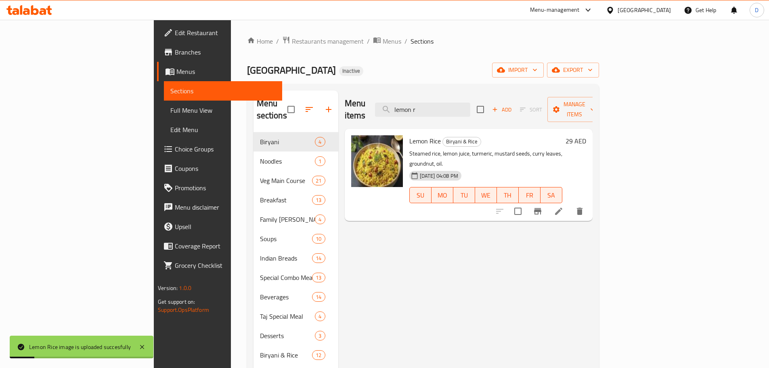
drag, startPoint x: 479, startPoint y: 100, endPoint x: 355, endPoint y: 100, distance: 123.5
click at [355, 100] on div "Menu items lemon r Add Sort Manage items" at bounding box center [469, 109] width 248 height 38
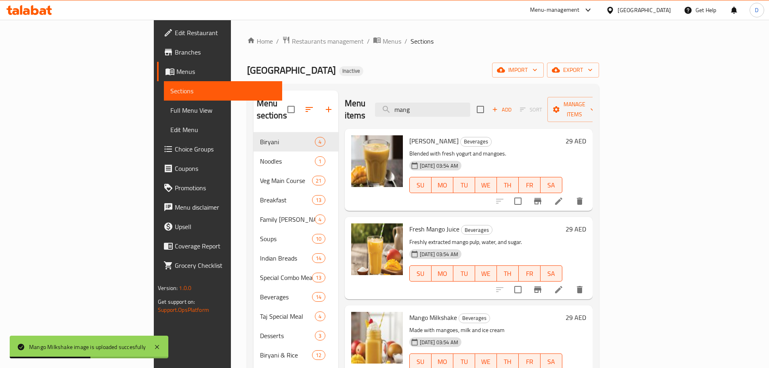
drag, startPoint x: 484, startPoint y: 103, endPoint x: 378, endPoint y: 106, distance: 106.2
click at [378, 106] on div "Menu items mang Add Sort Manage items" at bounding box center [469, 109] width 248 height 38
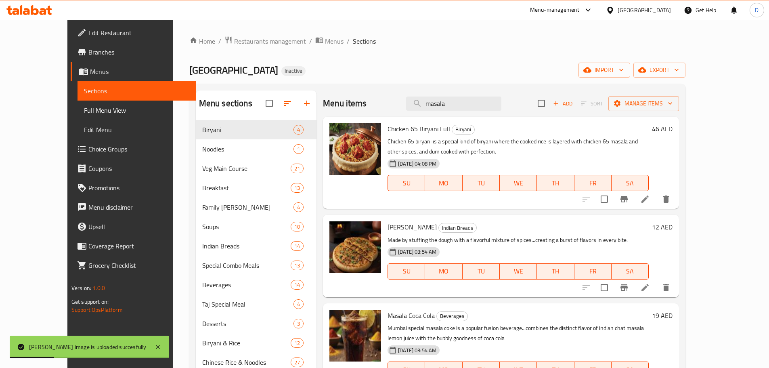
drag, startPoint x: 475, startPoint y: 100, endPoint x: 375, endPoint y: 93, distance: 100.0
click at [375, 93] on div "Menu items masala Add Sort Manage items" at bounding box center [501, 103] width 356 height 26
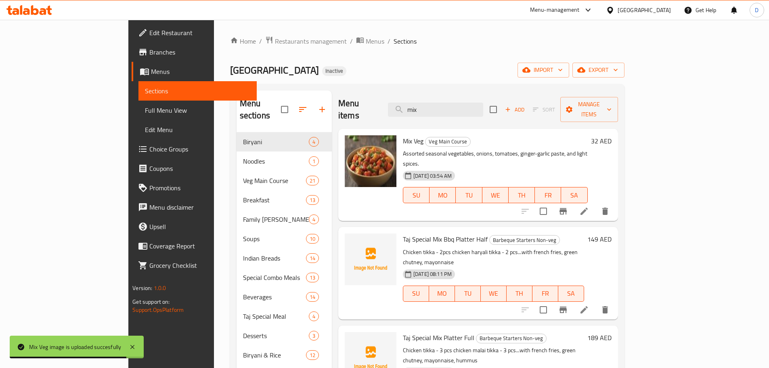
drag, startPoint x: 475, startPoint y: 109, endPoint x: 417, endPoint y: 113, distance: 58.7
click at [417, 113] on div "Menu items mix Add Sort Manage items" at bounding box center [478, 109] width 280 height 38
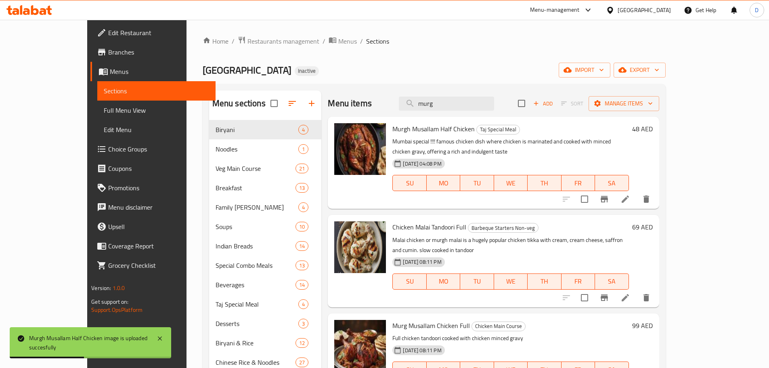
drag, startPoint x: 482, startPoint y: 107, endPoint x: 367, endPoint y: 112, distance: 115.5
click at [367, 112] on div "Menu items murg Add Sort Manage items" at bounding box center [493, 103] width 331 height 26
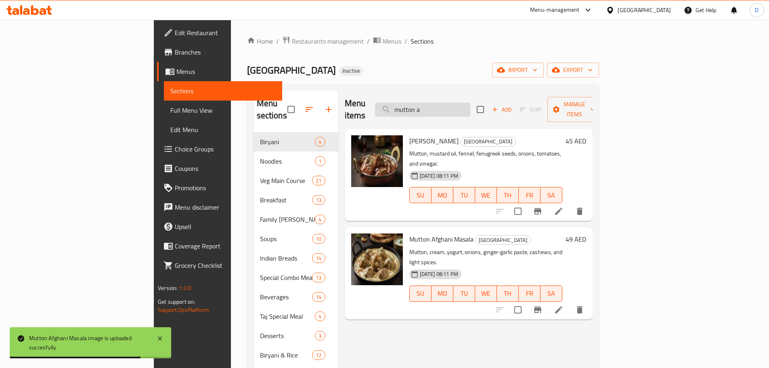
click at [470, 107] on input "mutton a" at bounding box center [422, 109] width 95 height 14
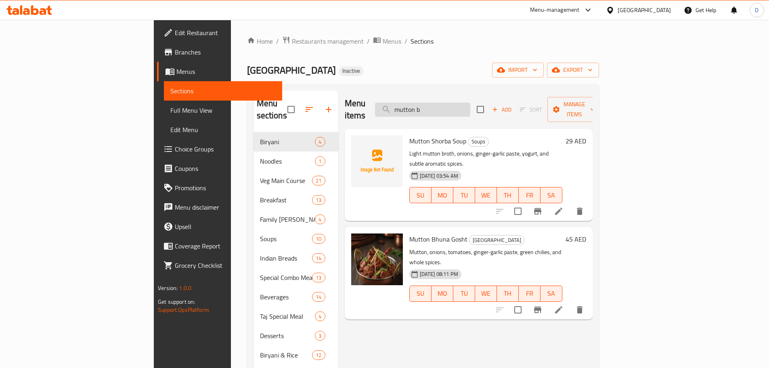
click at [470, 106] on input "mutton b" at bounding box center [422, 109] width 95 height 14
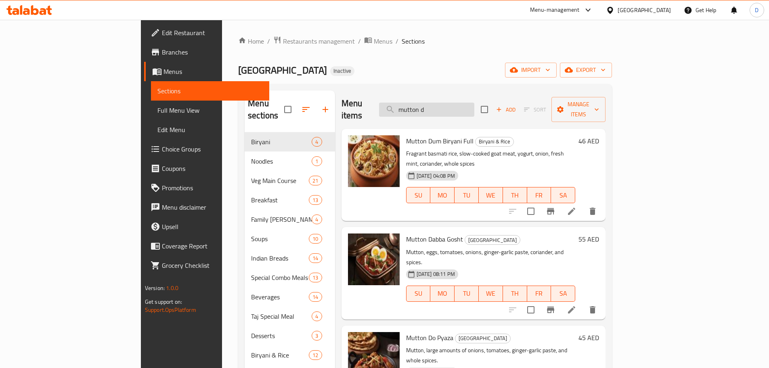
click at [474, 105] on input "mutton d" at bounding box center [426, 109] width 95 height 14
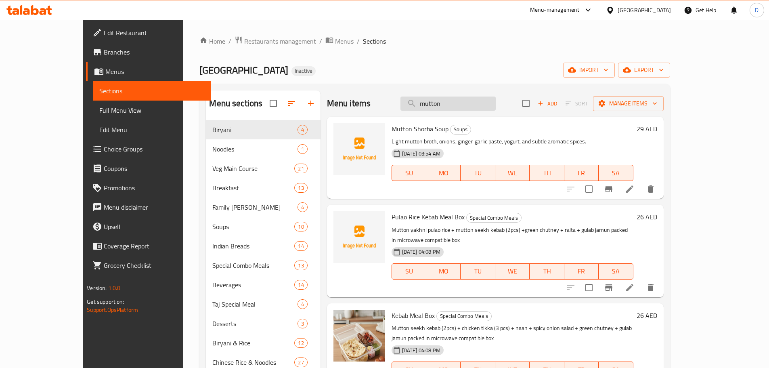
click at [496, 107] on input "mutton" at bounding box center [447, 103] width 95 height 14
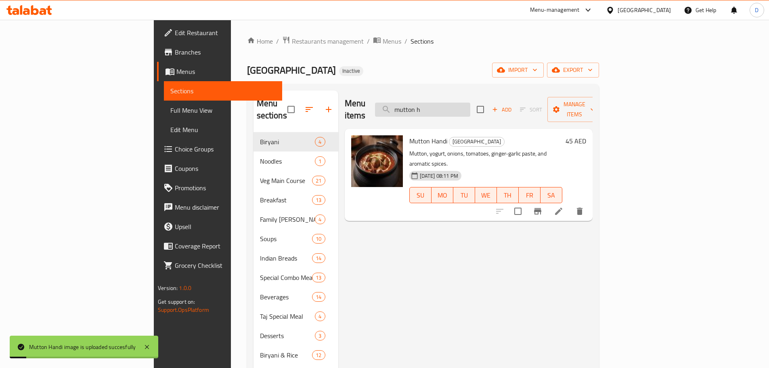
click at [470, 104] on input "mutton h" at bounding box center [422, 109] width 95 height 14
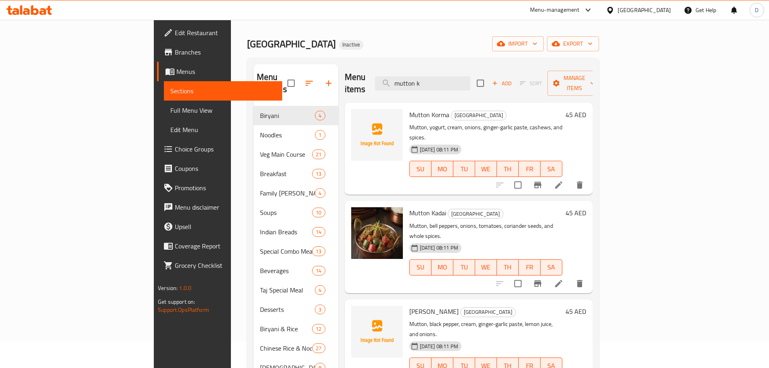
scroll to position [40, 0]
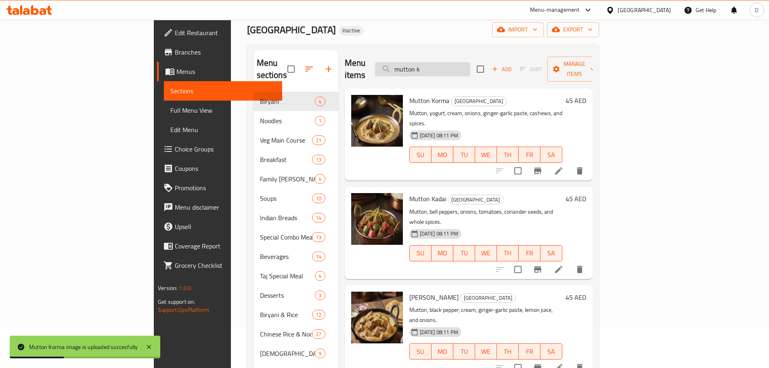
click at [470, 67] on input "mutton k" at bounding box center [422, 69] width 95 height 14
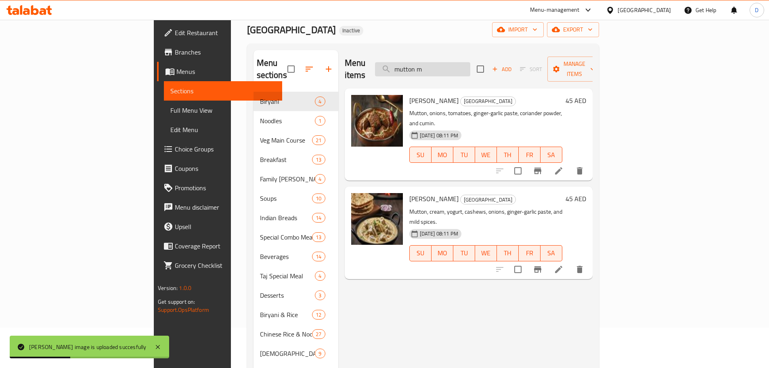
click at [470, 62] on input "mutton m" at bounding box center [422, 69] width 95 height 14
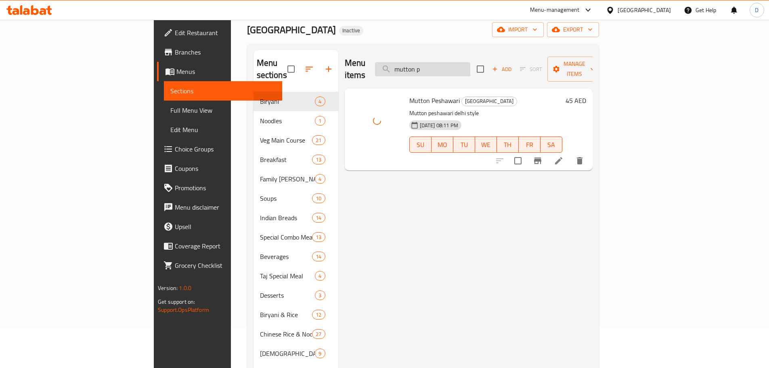
click at [470, 62] on input "mutton p" at bounding box center [422, 69] width 95 height 14
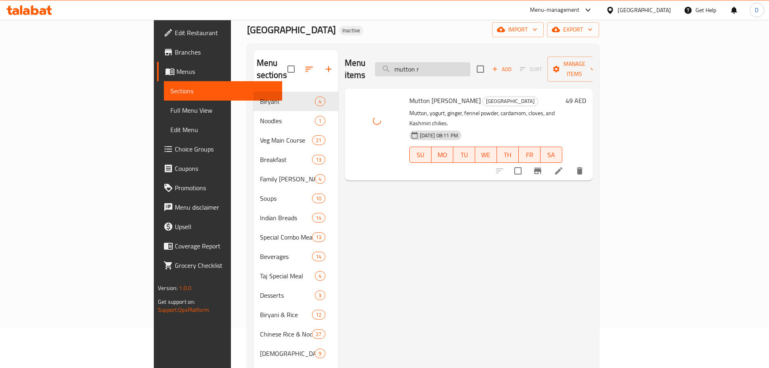
click at [470, 66] on input "mutton r" at bounding box center [422, 69] width 95 height 14
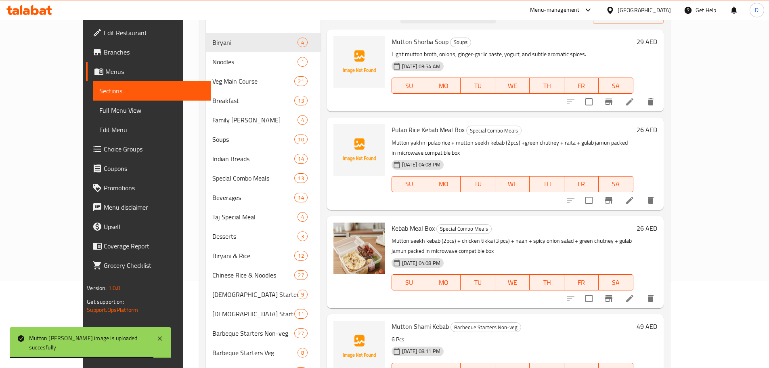
scroll to position [0, 0]
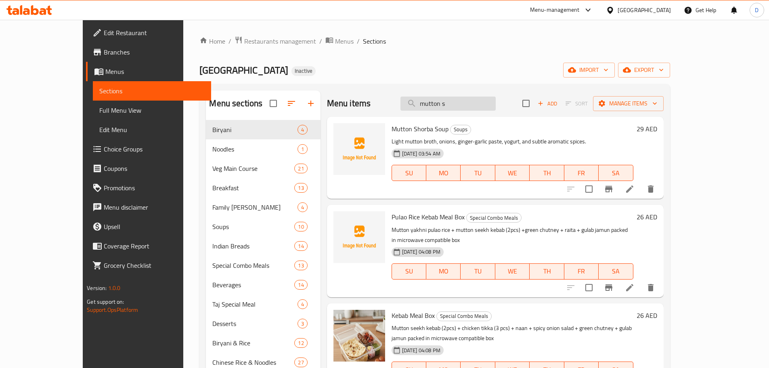
click at [496, 104] on input "mutton s" at bounding box center [447, 103] width 95 height 14
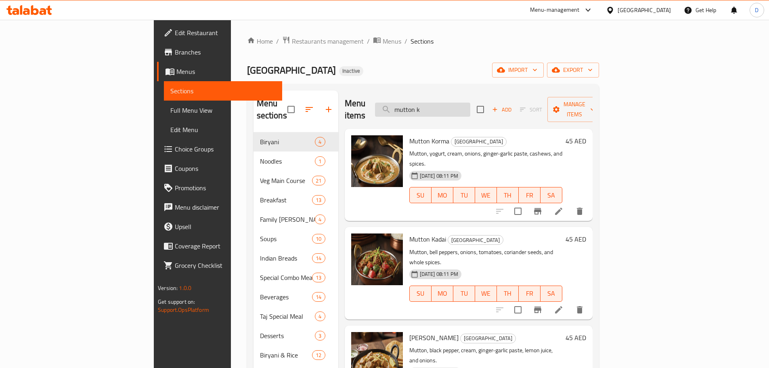
click at [470, 103] on input "mutton k" at bounding box center [422, 109] width 95 height 14
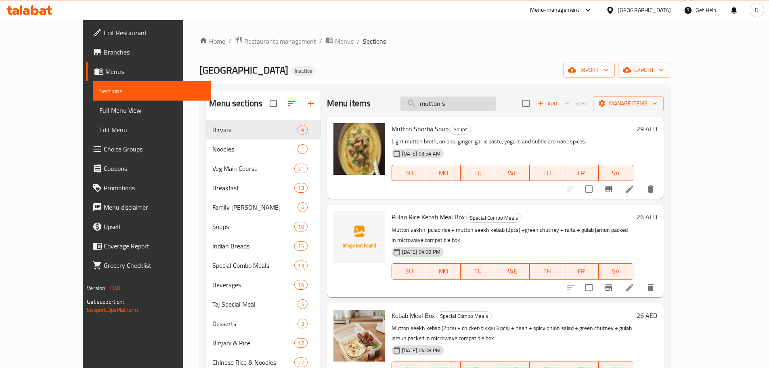
click at [493, 100] on input "mutton s" at bounding box center [447, 103] width 95 height 14
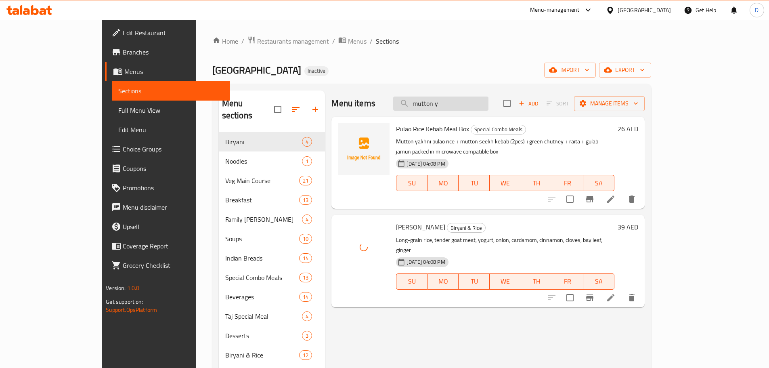
click at [488, 105] on input "mutton y" at bounding box center [440, 103] width 95 height 14
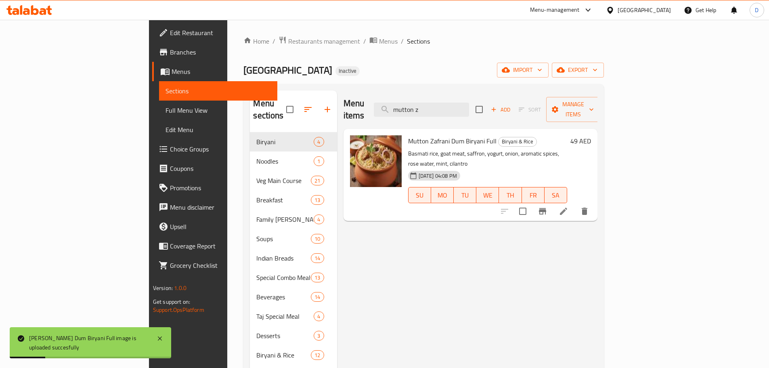
drag, startPoint x: 479, startPoint y: 107, endPoint x: 395, endPoint y: 107, distance: 83.5
click at [395, 107] on div "Menu items mutton z Add Sort Manage items" at bounding box center [470, 109] width 254 height 38
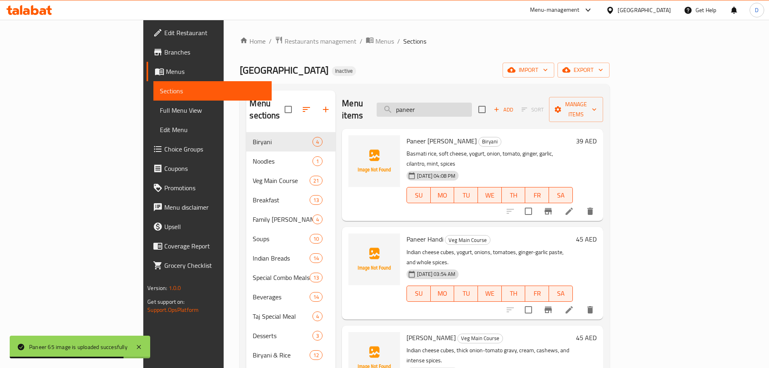
click at [472, 106] on input "paneer" at bounding box center [423, 109] width 95 height 14
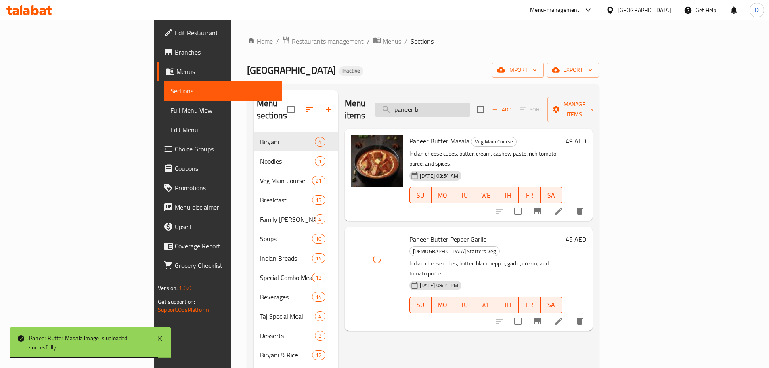
click at [470, 108] on input "paneer b" at bounding box center [422, 109] width 95 height 14
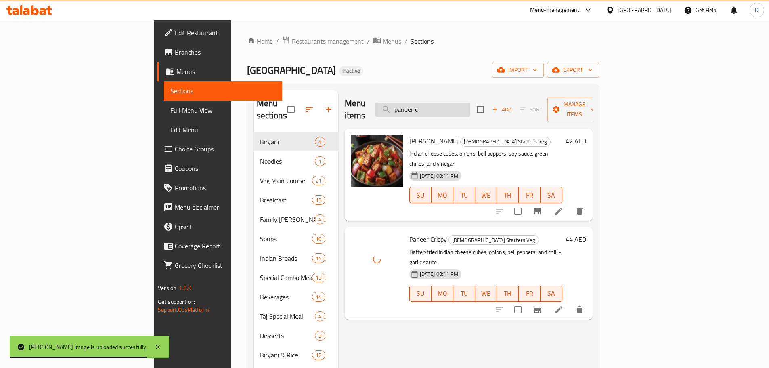
click at [470, 107] on input "paneer c" at bounding box center [422, 109] width 95 height 14
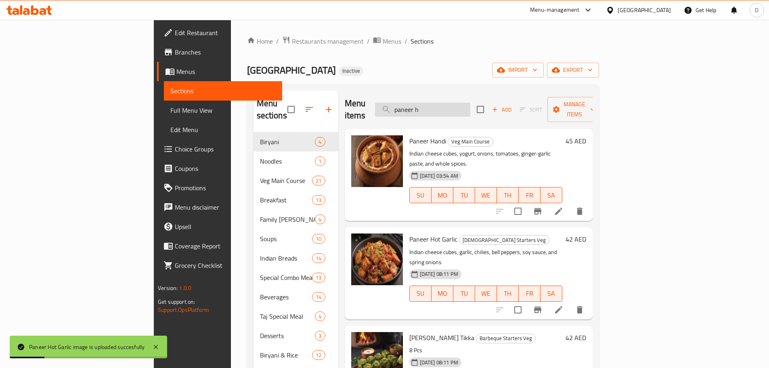
click at [470, 102] on input "paneer h" at bounding box center [422, 109] width 95 height 14
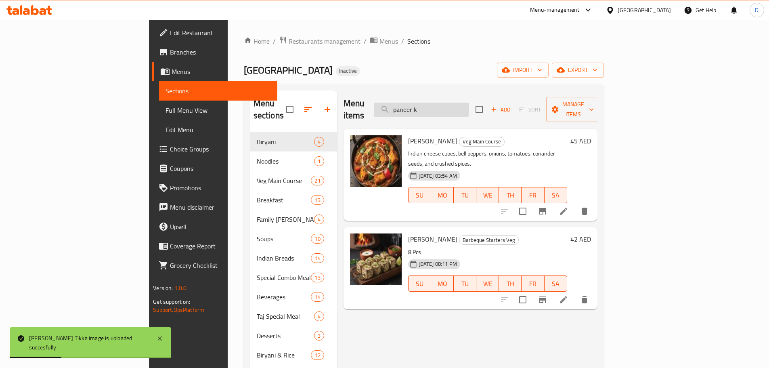
click at [469, 107] on input "paneer k" at bounding box center [421, 109] width 95 height 14
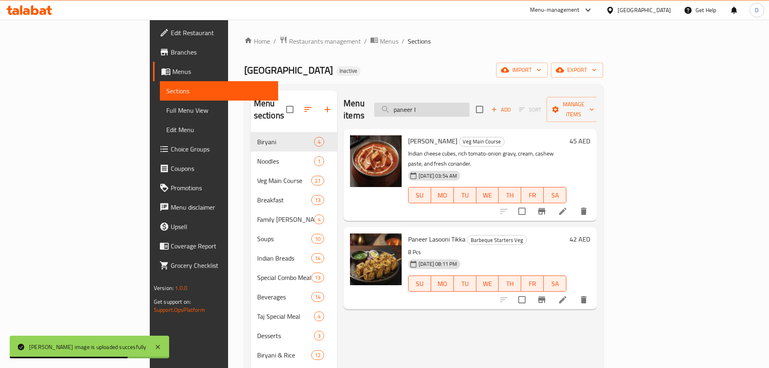
click at [469, 103] on input "paneer l" at bounding box center [421, 109] width 95 height 14
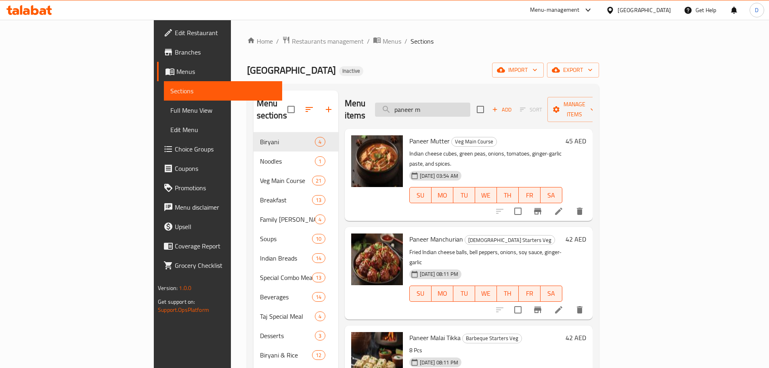
click at [470, 102] on input "paneer m" at bounding box center [422, 109] width 95 height 14
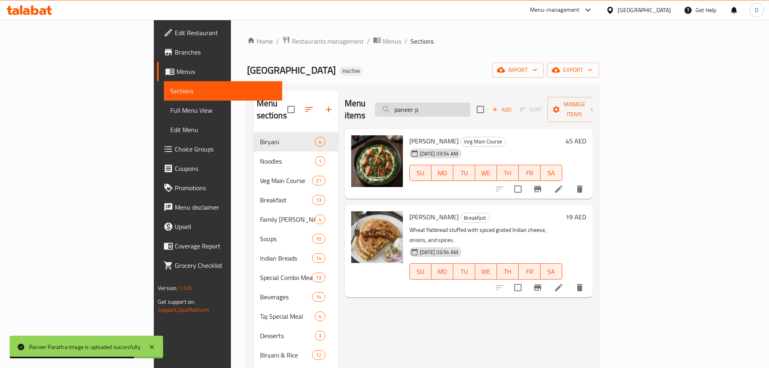
click at [470, 107] on input "paneer p" at bounding box center [422, 109] width 95 height 14
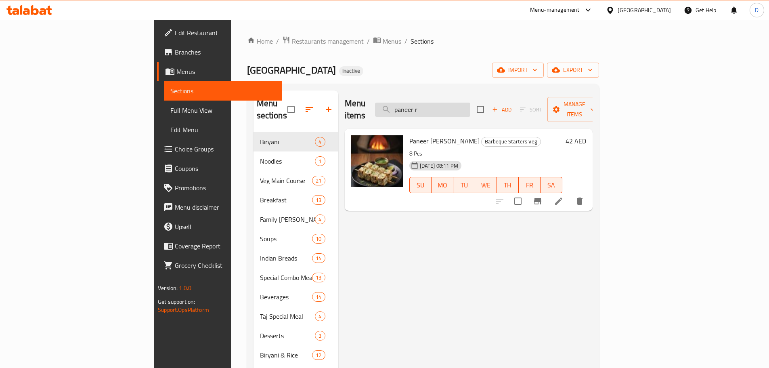
click at [470, 105] on input "paneer r" at bounding box center [422, 109] width 95 height 14
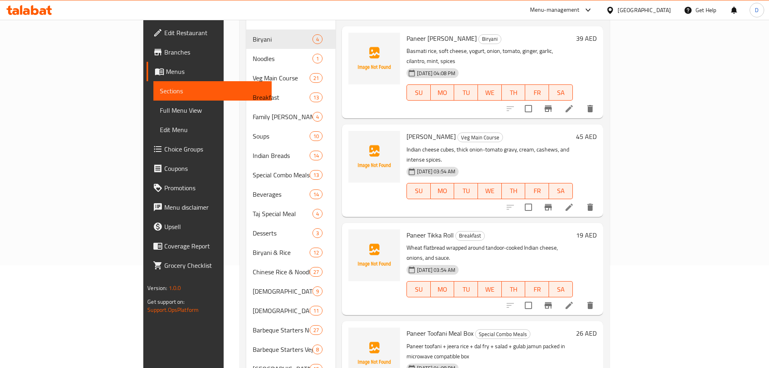
scroll to position [25, 0]
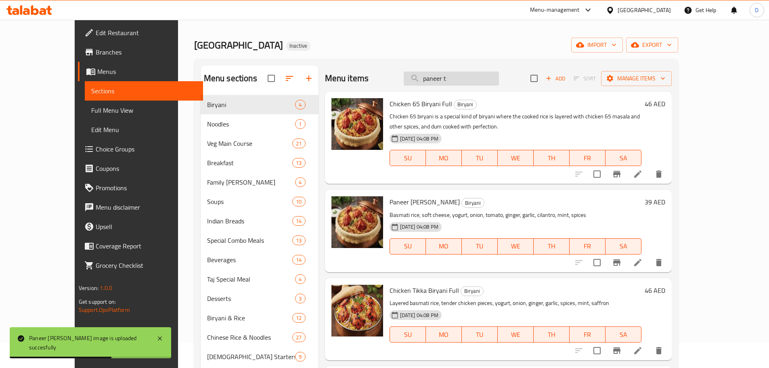
click at [499, 82] on input "paneer t" at bounding box center [451, 78] width 95 height 14
type input "paneer ti"
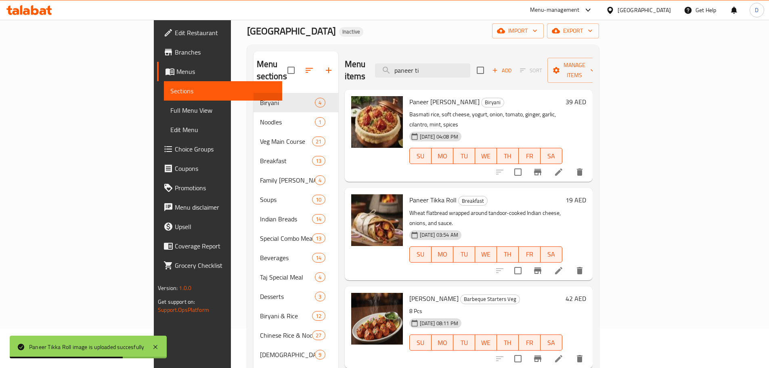
scroll to position [25, 0]
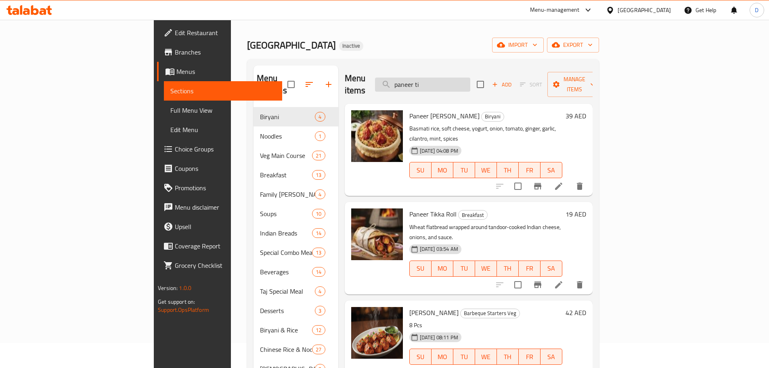
click at [470, 82] on input "paneer ti" at bounding box center [422, 84] width 95 height 14
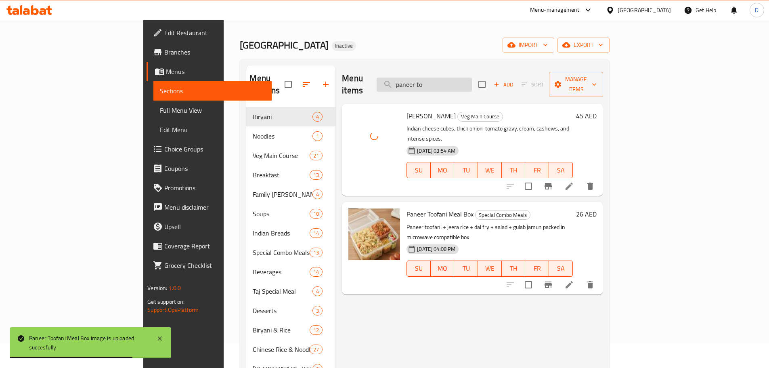
click at [472, 78] on input "paneer to" at bounding box center [423, 84] width 95 height 14
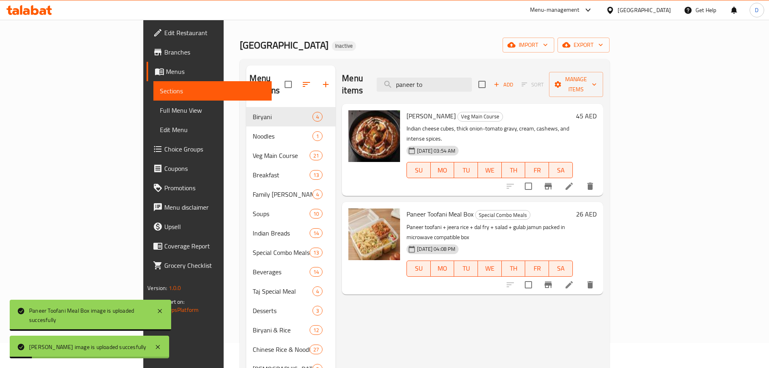
drag, startPoint x: 507, startPoint y: 78, endPoint x: 399, endPoint y: 72, distance: 107.9
click at [399, 75] on div "Menu items paneer to Add Sort Manage items" at bounding box center [472, 84] width 261 height 38
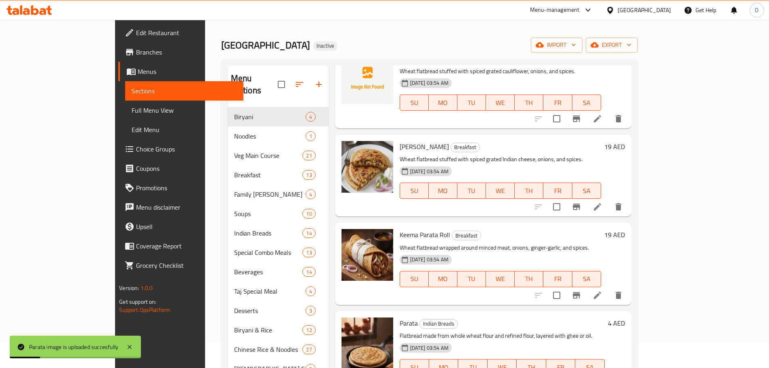
scroll to position [0, 0]
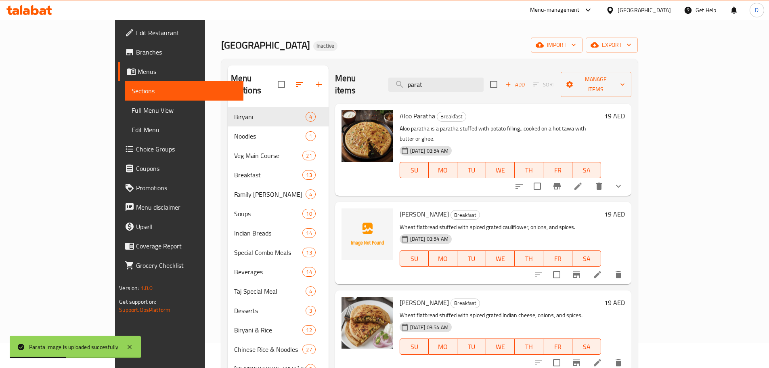
drag, startPoint x: 478, startPoint y: 77, endPoint x: 378, endPoint y: 77, distance: 99.7
click at [378, 77] on div "Menu items parat Add Sort Manage items" at bounding box center [483, 84] width 296 height 38
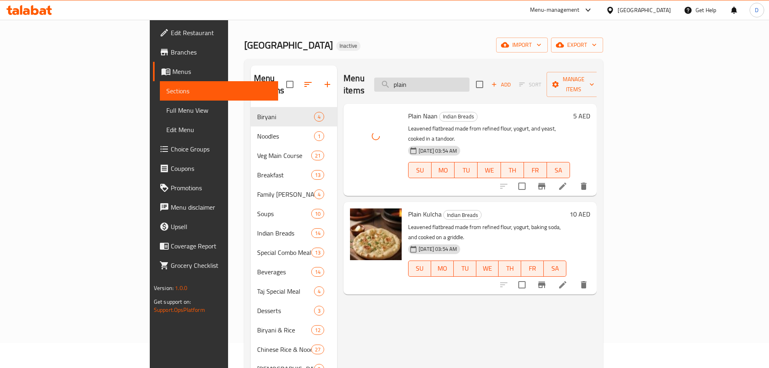
click at [469, 78] on input "plain" at bounding box center [421, 84] width 95 height 14
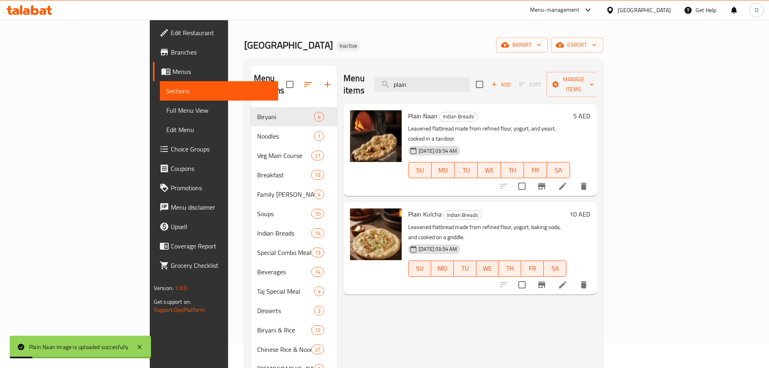
drag, startPoint x: 489, startPoint y: 78, endPoint x: 334, endPoint y: 77, distance: 155.4
click at [343, 77] on div "Menu items plain Add Sort Manage items" at bounding box center [469, 84] width 253 height 38
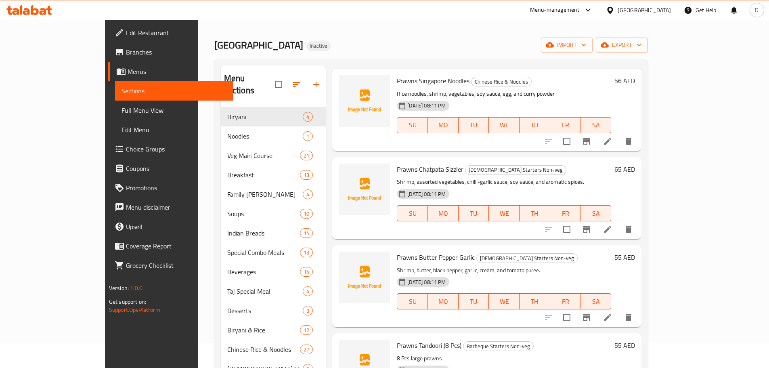
scroll to position [847, 0]
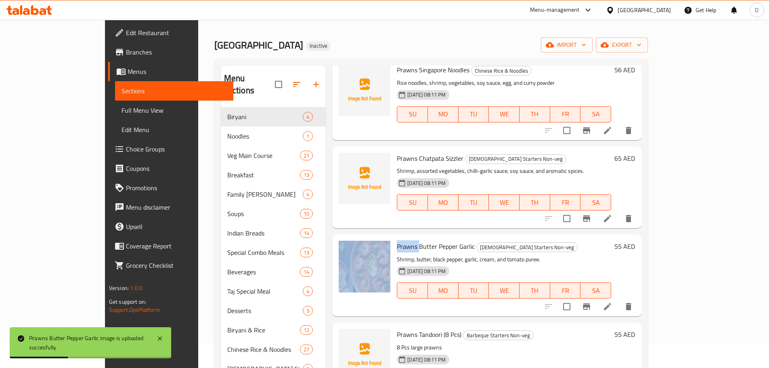
drag, startPoint x: 392, startPoint y: 230, endPoint x: 365, endPoint y: 231, distance: 27.1
click at [365, 237] on div "Prawns Butter Pepper Garlic Chinese Starters Non-veg Shrimp, butter, black pepp…" at bounding box center [486, 274] width 303 height 75
copy div "Prawns"
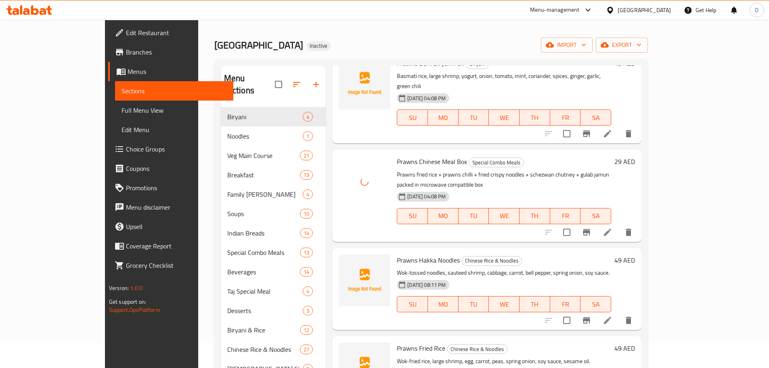
scroll to position [0, 0]
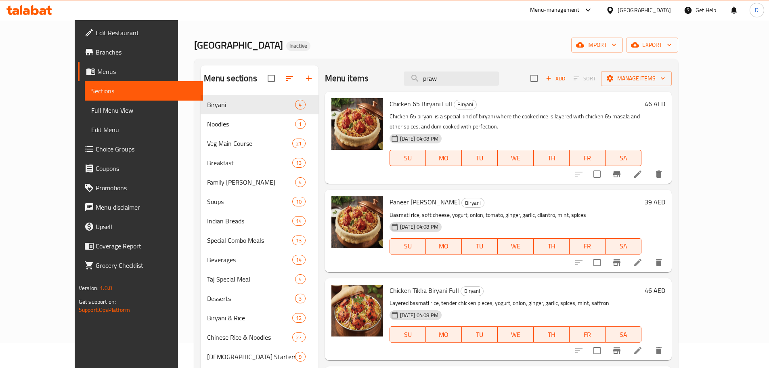
drag, startPoint x: 485, startPoint y: 84, endPoint x: 426, endPoint y: 83, distance: 59.3
click at [426, 83] on div "Menu items praw Add Sort Manage items" at bounding box center [498, 78] width 347 height 26
paste input "Prawns"
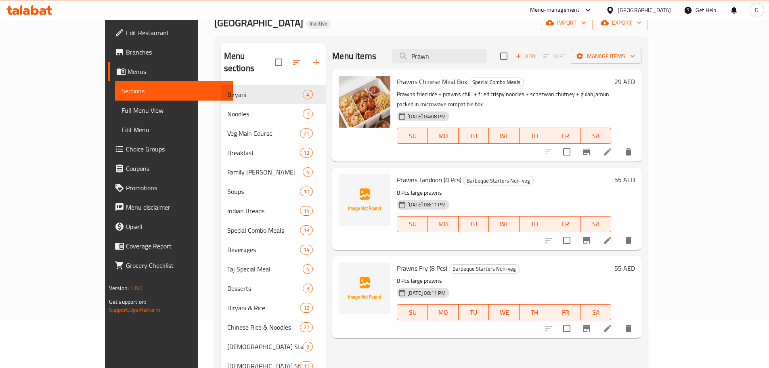
scroll to position [65, 0]
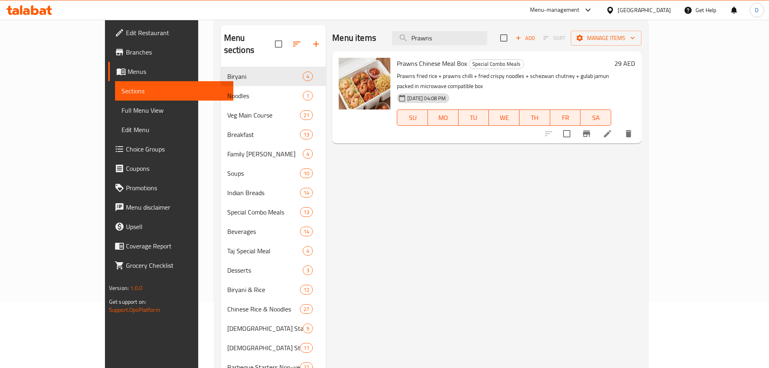
drag, startPoint x: 480, startPoint y: 36, endPoint x: 410, endPoint y: 29, distance: 70.5
click at [410, 29] on div "Menu items Prawns Add Sort Manage items" at bounding box center [486, 38] width 309 height 26
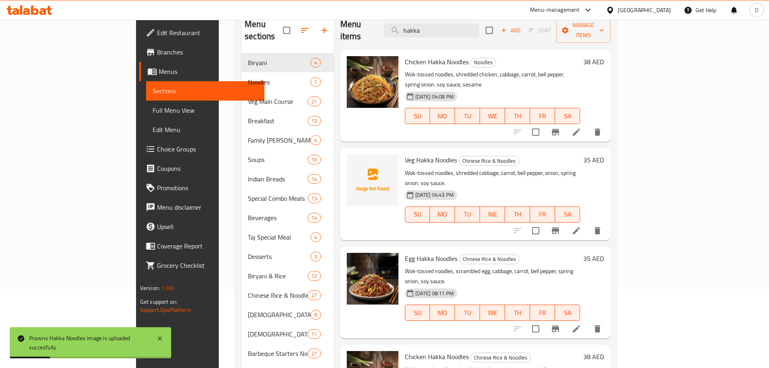
scroll to position [0, 0]
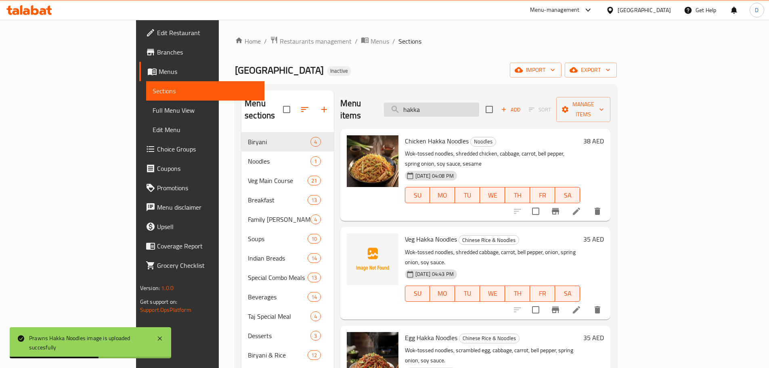
drag, startPoint x: 491, startPoint y: 105, endPoint x: 430, endPoint y: 97, distance: 61.5
click at [430, 102] on input "hakka" at bounding box center [431, 109] width 95 height 14
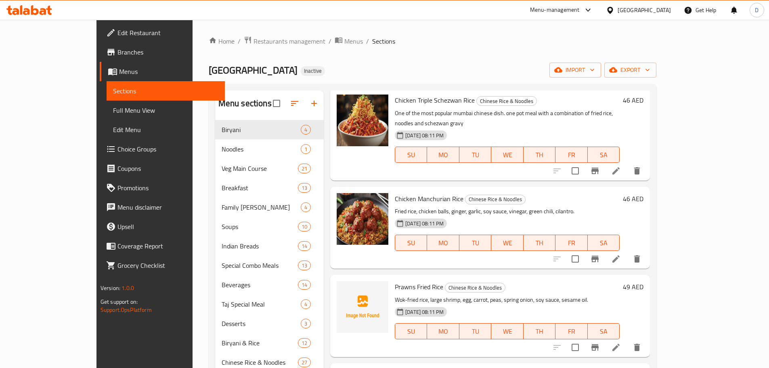
scroll to position [1130, 0]
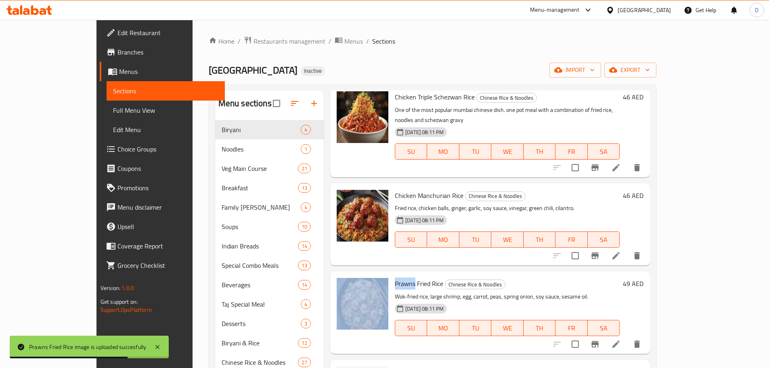
drag, startPoint x: 390, startPoint y: 234, endPoint x: 365, endPoint y: 234, distance: 25.0
click at [365, 274] on div "Prawns Fried Rice Chinese Rice & Noodles Wok-fried rice, large shrimp, egg, car…" at bounding box center [489, 311] width 313 height 75
copy div "Prawns"
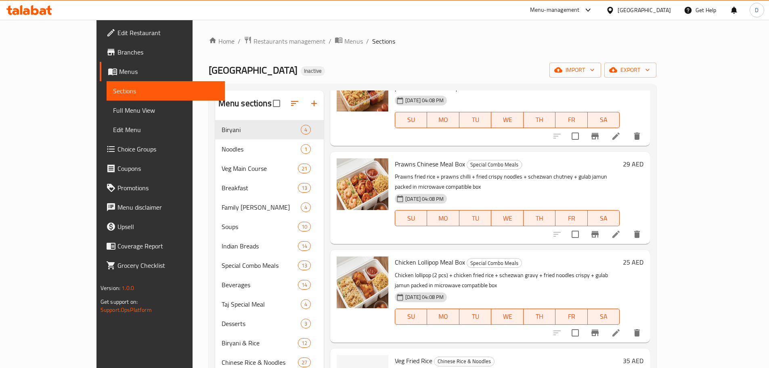
scroll to position [0, 0]
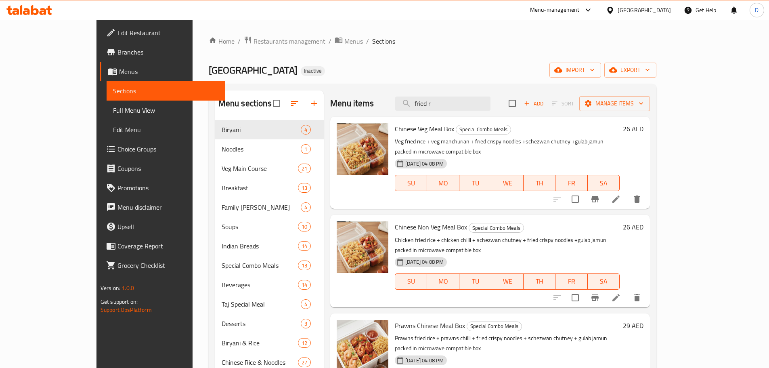
drag, startPoint x: 471, startPoint y: 105, endPoint x: 420, endPoint y: 105, distance: 51.6
click at [420, 105] on div "Menu items fried r Add Sort Manage items" at bounding box center [490, 103] width 320 height 26
paste input "Prawns"
type input "Prawns"
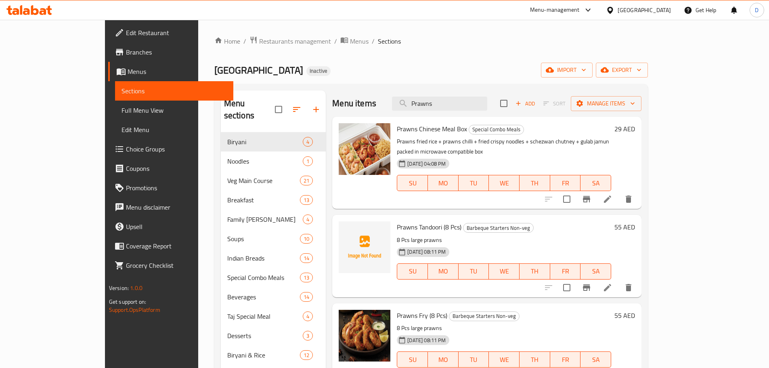
drag, startPoint x: 476, startPoint y: 105, endPoint x: 385, endPoint y: 102, distance: 90.4
click at [385, 102] on div "Menu items Prawns Add Sort Manage items" at bounding box center [486, 103] width 309 height 26
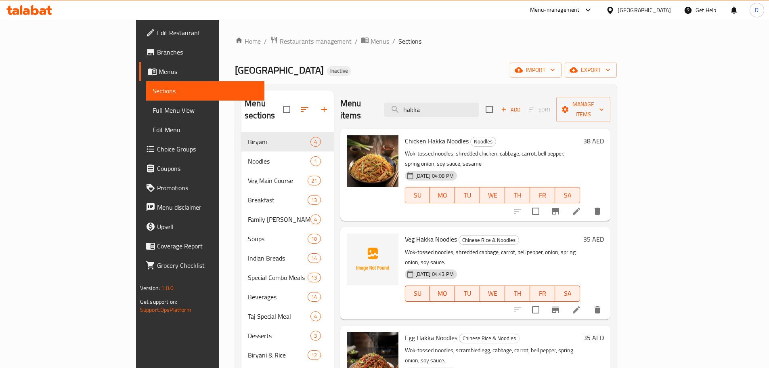
drag, startPoint x: 477, startPoint y: 109, endPoint x: 413, endPoint y: 108, distance: 64.6
click at [413, 108] on div "Menu items hakka Add Sort Manage items" at bounding box center [475, 109] width 270 height 38
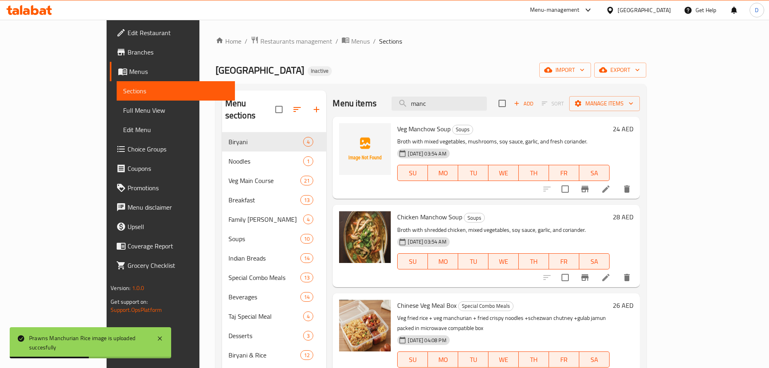
drag, startPoint x: 485, startPoint y: 108, endPoint x: 402, endPoint y: 103, distance: 82.9
click at [402, 103] on div "Menu items manc Add Sort Manage items" at bounding box center [485, 103] width 307 height 26
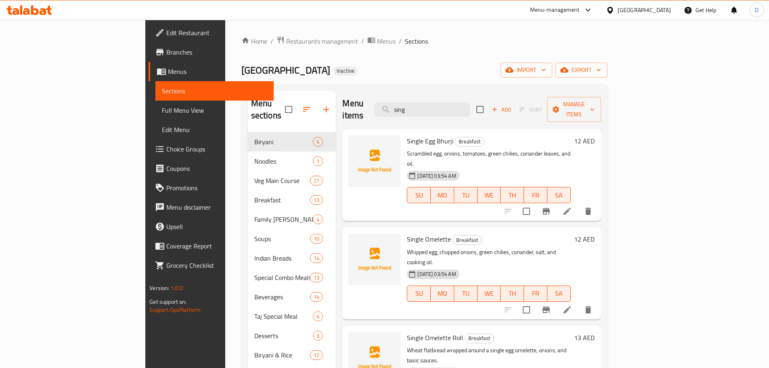
drag, startPoint x: 486, startPoint y: 100, endPoint x: 346, endPoint y: 99, distance: 139.6
click at [346, 99] on div "Menu items sing Add Sort Manage items" at bounding box center [471, 109] width 258 height 38
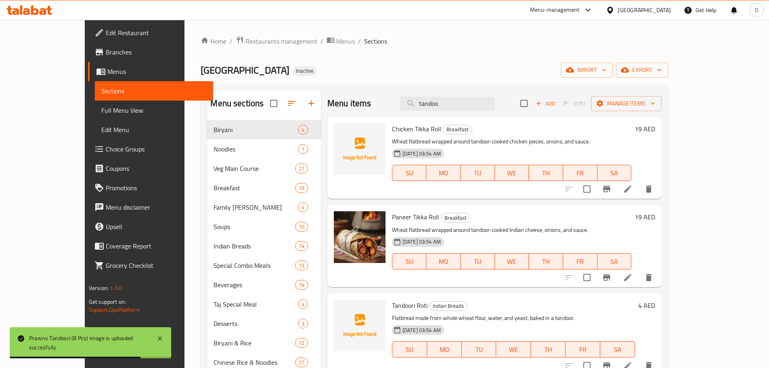
drag, startPoint x: 478, startPoint y: 104, endPoint x: 406, endPoint y: 100, distance: 71.9
click at [406, 100] on div "Menu items tandoo Add Sort Manage items" at bounding box center [494, 103] width 334 height 26
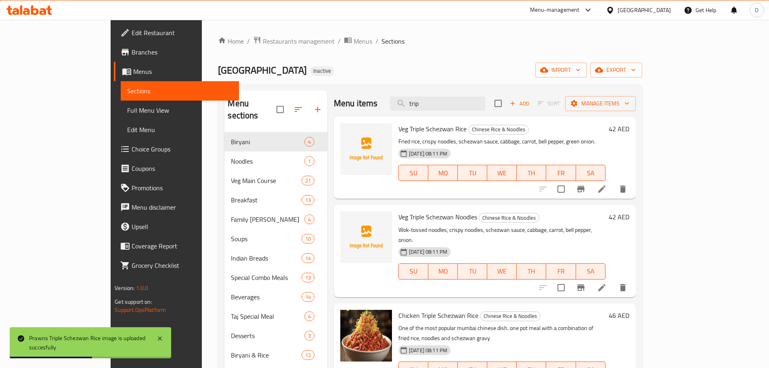
drag, startPoint x: 462, startPoint y: 98, endPoint x: 397, endPoint y: 100, distance: 64.6
click at [397, 100] on div "Menu items trip Add Sort Manage items" at bounding box center [485, 103] width 302 height 26
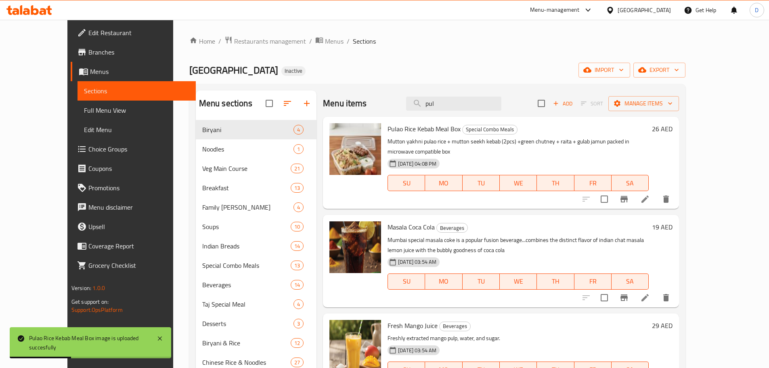
drag, startPoint x: 482, startPoint y: 106, endPoint x: 405, endPoint y: 106, distance: 76.7
click at [405, 106] on div "Menu items pul Add Sort Manage items" at bounding box center [501, 103] width 356 height 26
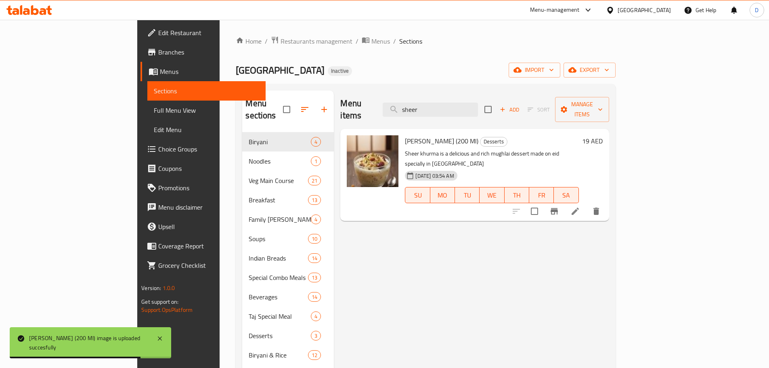
drag, startPoint x: 476, startPoint y: 108, endPoint x: 397, endPoint y: 107, distance: 79.1
click at [397, 107] on div "Menu items sheer Add Sort Manage items" at bounding box center [474, 109] width 268 height 38
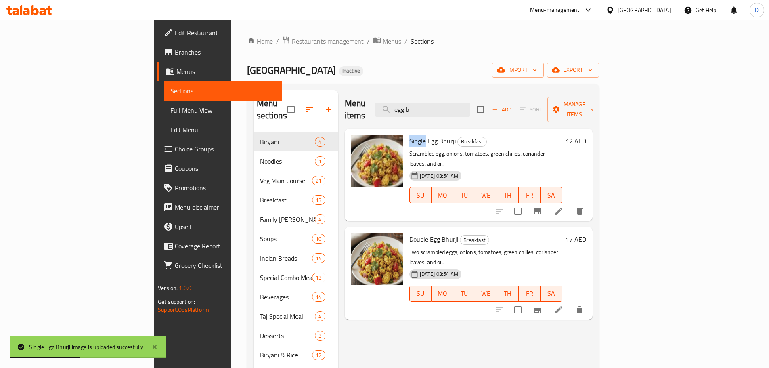
drag, startPoint x: 386, startPoint y: 130, endPoint x: 368, endPoint y: 130, distance: 17.4
click at [406, 132] on div "Single Egg Bhurji Breakfast Scrambled egg, onions, tomatoes, green chilies, cor…" at bounding box center [485, 175] width 159 height 86
copy span "Single"
drag, startPoint x: 466, startPoint y: 107, endPoint x: 430, endPoint y: 107, distance: 36.3
click at [430, 107] on div "Menu items egg b Add Sort Manage items" at bounding box center [469, 109] width 248 height 38
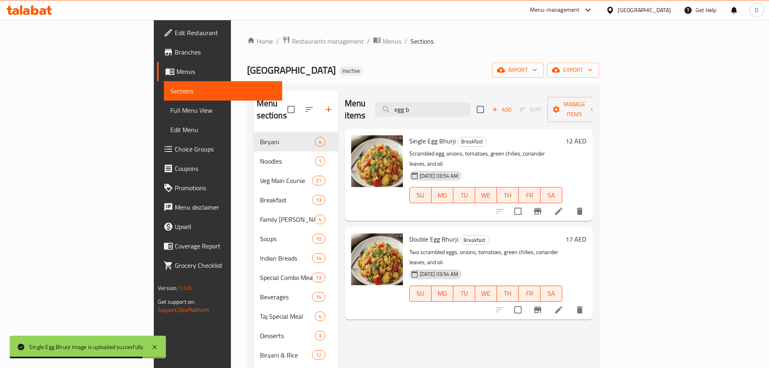
paste input "Single"
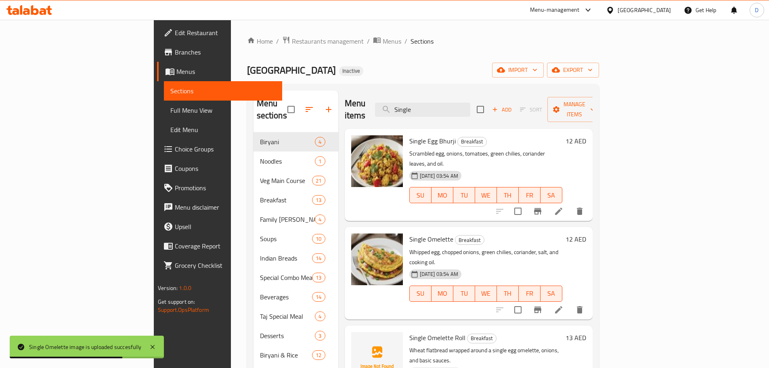
drag, startPoint x: 475, startPoint y: 108, endPoint x: 400, endPoint y: 102, distance: 74.9
click at [401, 106] on div "Menu items Single Add Sort Manage items" at bounding box center [469, 109] width 248 height 38
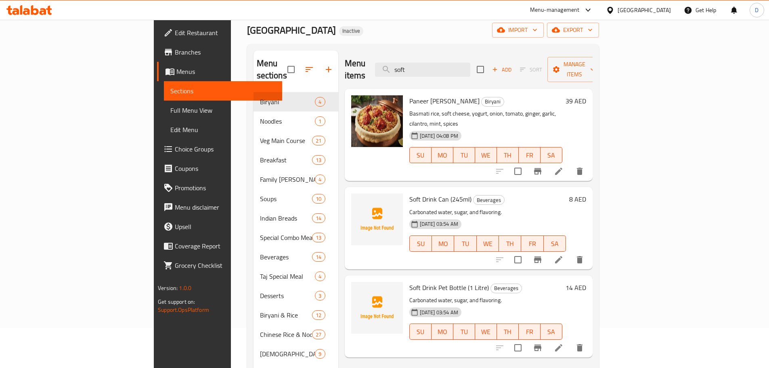
scroll to position [40, 0]
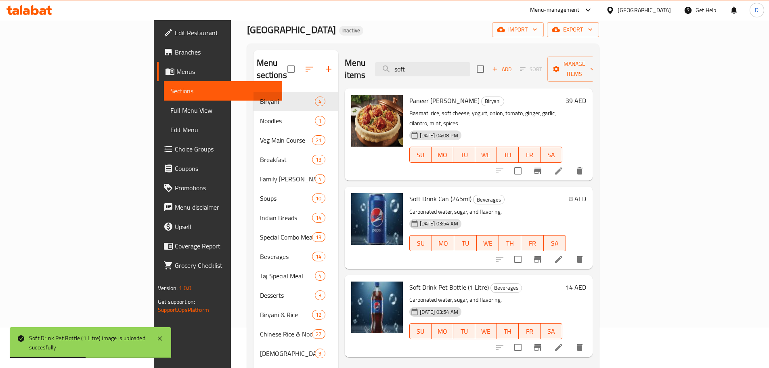
drag, startPoint x: 479, startPoint y: 62, endPoint x: 349, endPoint y: 62, distance: 129.9
click at [349, 62] on div "Menu items soft Add Sort Manage items" at bounding box center [469, 69] width 248 height 38
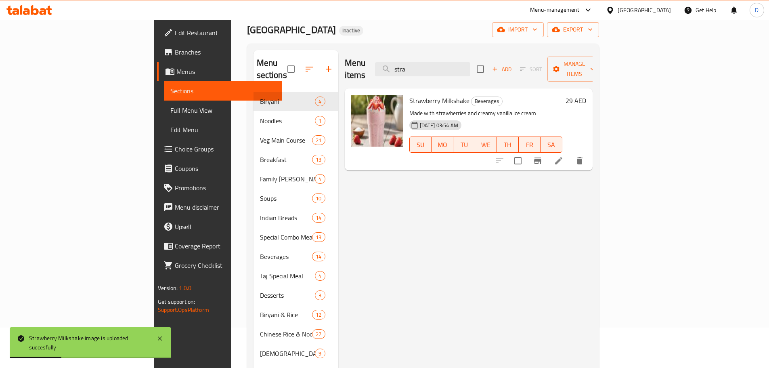
drag, startPoint x: 473, startPoint y: 65, endPoint x: 392, endPoint y: 71, distance: 81.0
click at [392, 71] on div "Menu items stra Add Sort Manage items" at bounding box center [469, 69] width 248 height 38
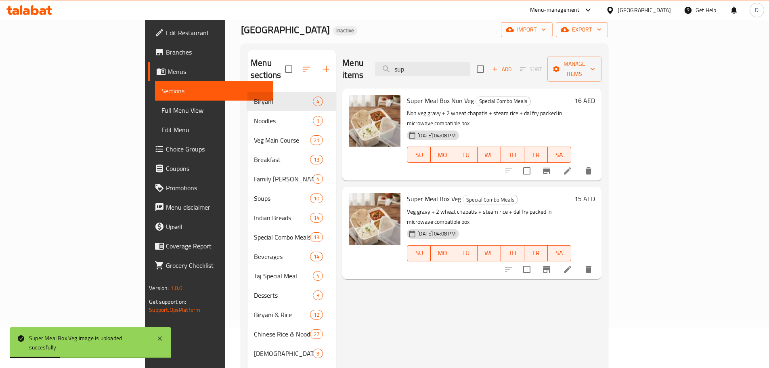
drag, startPoint x: 476, startPoint y: 59, endPoint x: 403, endPoint y: 60, distance: 73.0
click at [403, 60] on div "Menu items sup Add Sort Manage items" at bounding box center [471, 69] width 259 height 38
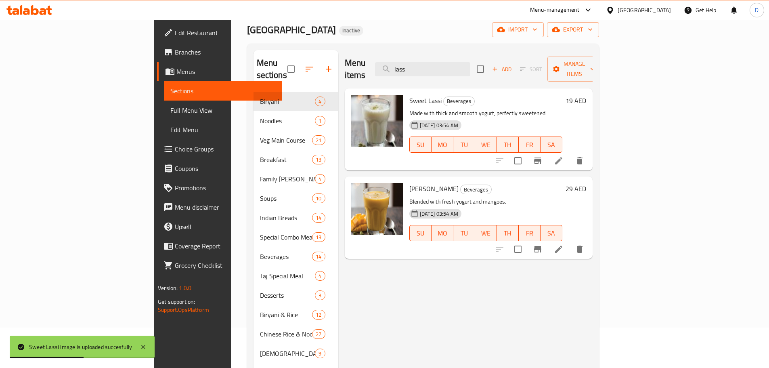
drag, startPoint x: 477, startPoint y: 62, endPoint x: 362, endPoint y: 64, distance: 115.0
click at [362, 64] on div "Menu items lass Add Sort Manage items" at bounding box center [469, 69] width 248 height 38
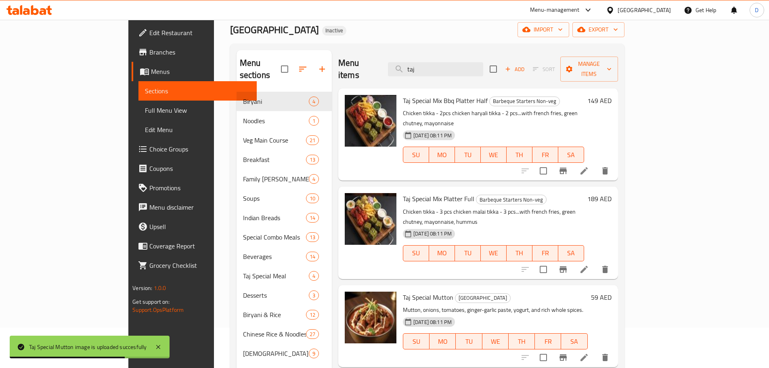
drag, startPoint x: 482, startPoint y: 66, endPoint x: 411, endPoint y: 70, distance: 71.5
click at [411, 70] on div "Menu items taj Add Sort Manage items" at bounding box center [478, 69] width 280 height 38
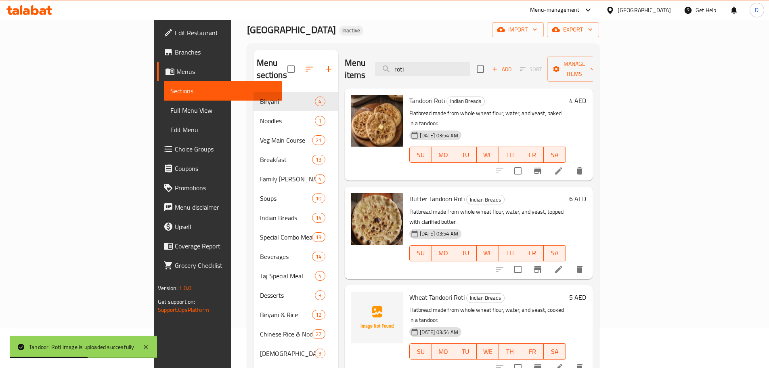
drag, startPoint x: 479, startPoint y: 62, endPoint x: 422, endPoint y: 62, distance: 56.1
click at [422, 62] on div "Menu items roti Add Sort Manage items" at bounding box center [469, 69] width 248 height 38
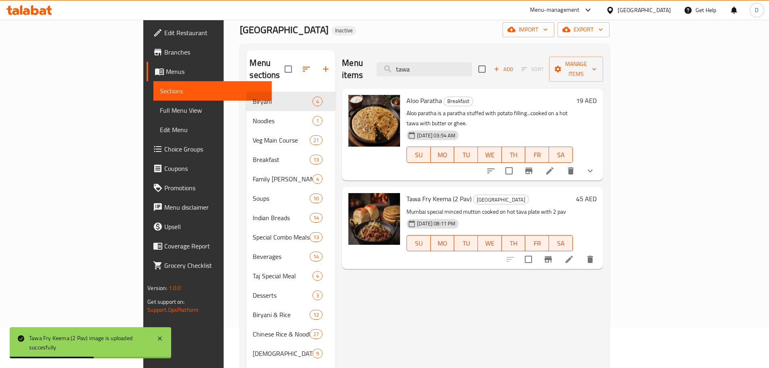
drag, startPoint x: 475, startPoint y: 65, endPoint x: 395, endPoint y: 65, distance: 79.5
click at [395, 65] on div "Menu items tawa Add Sort Manage items" at bounding box center [472, 69] width 261 height 38
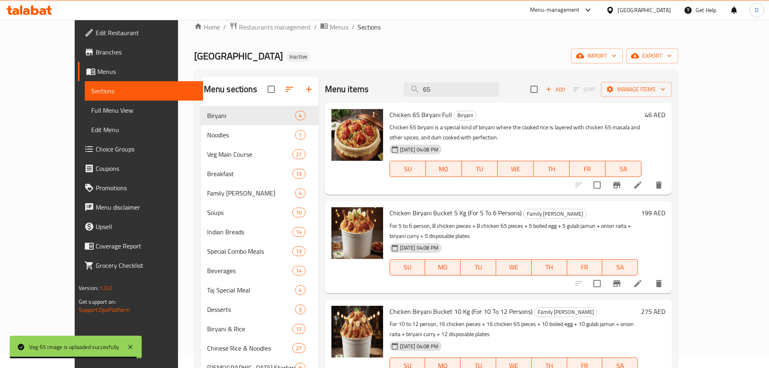
scroll to position [0, 0]
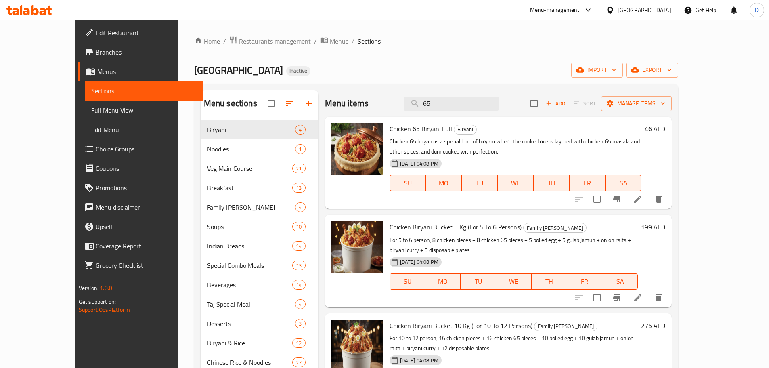
drag, startPoint x: 464, startPoint y: 102, endPoint x: 401, endPoint y: 103, distance: 62.6
click at [401, 103] on div "Menu items 65 Add Sort Manage items" at bounding box center [498, 103] width 347 height 26
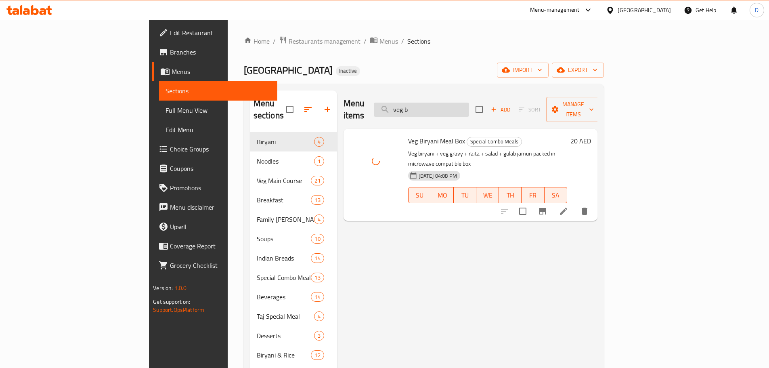
click at [469, 109] on input "veg b" at bounding box center [421, 109] width 95 height 14
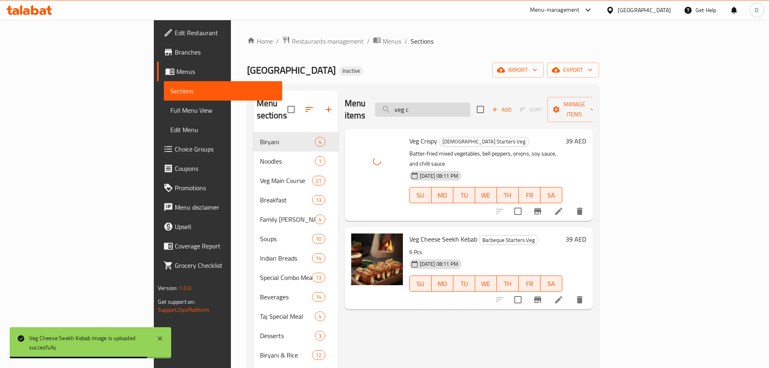
click at [470, 105] on input "veg c" at bounding box center [422, 109] width 95 height 14
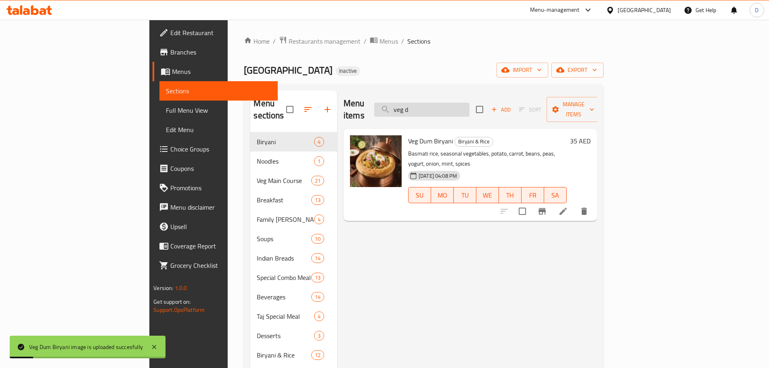
click at [469, 104] on input "veg d" at bounding box center [421, 109] width 95 height 14
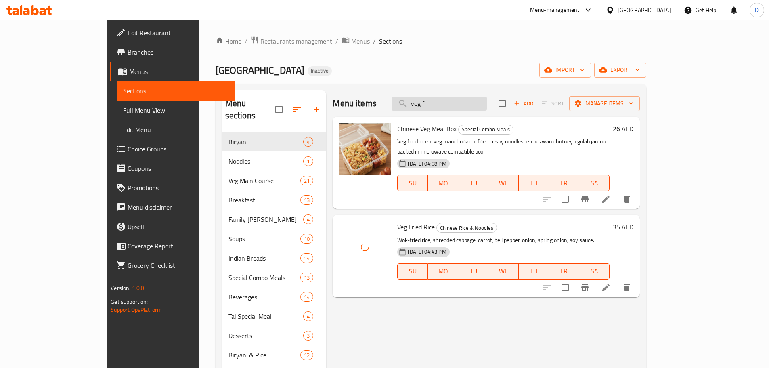
click at [476, 105] on input "veg f" at bounding box center [438, 103] width 95 height 14
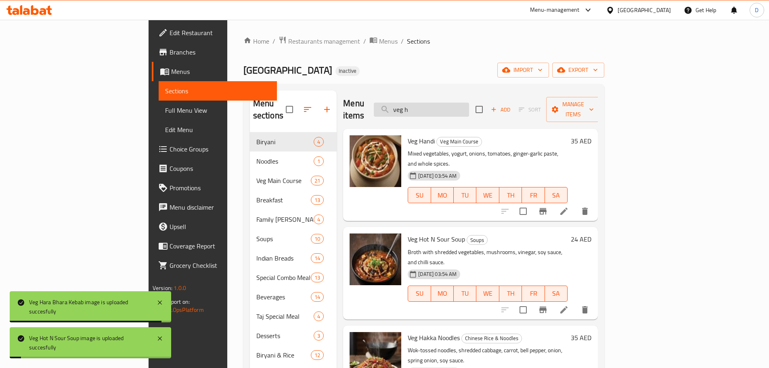
click at [469, 102] on input "veg h" at bounding box center [421, 109] width 95 height 14
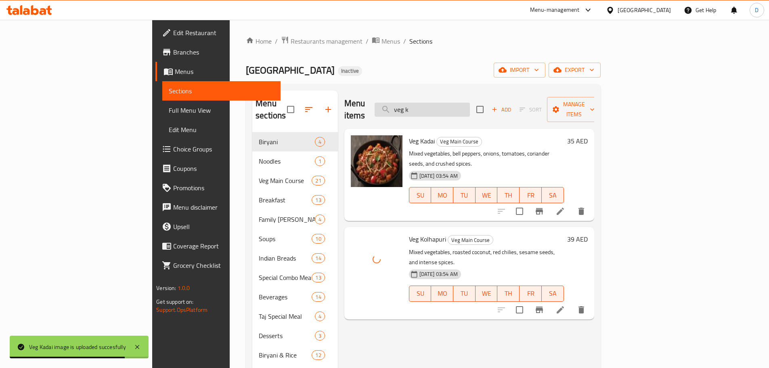
click at [470, 105] on input "veg k" at bounding box center [421, 109] width 95 height 14
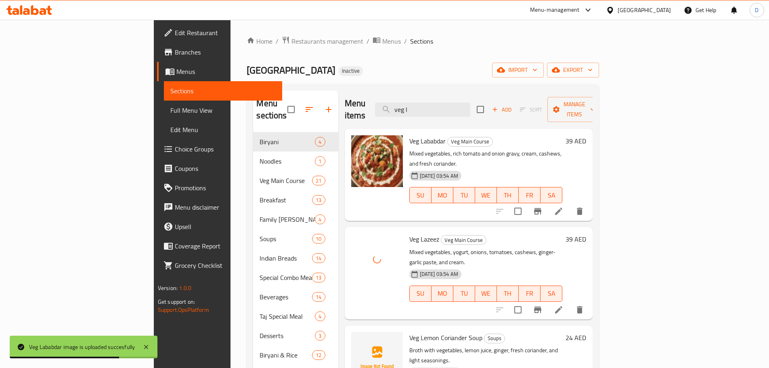
scroll to position [40, 0]
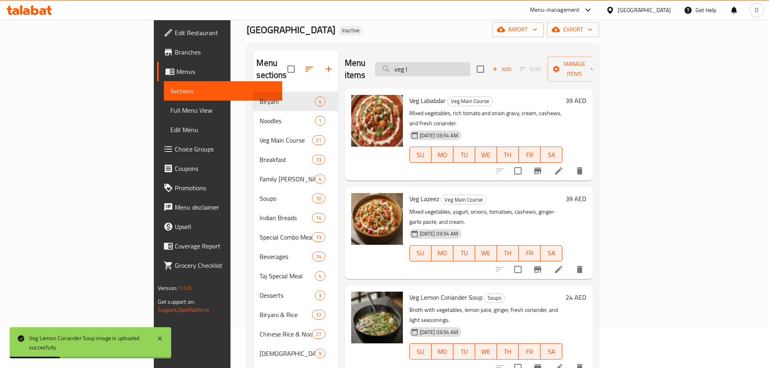
click at [470, 62] on input "veg l" at bounding box center [422, 69] width 95 height 14
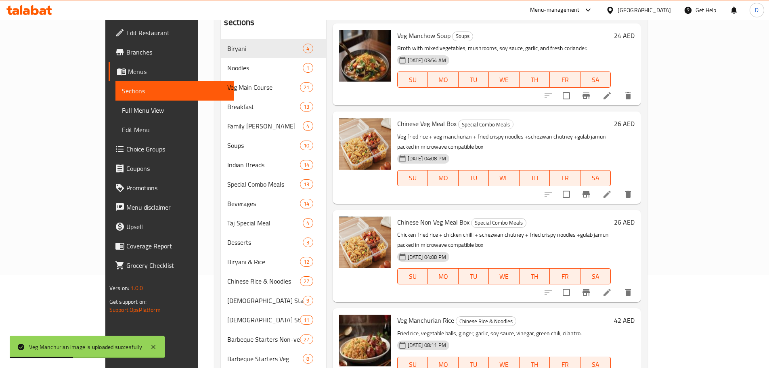
scroll to position [0, 0]
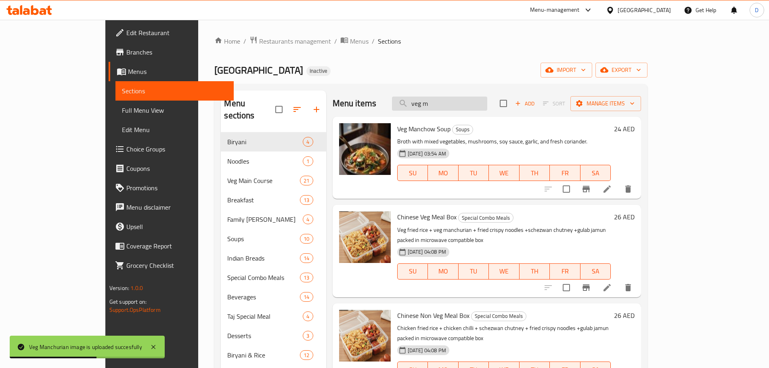
click at [487, 105] on input "veg m" at bounding box center [439, 103] width 95 height 14
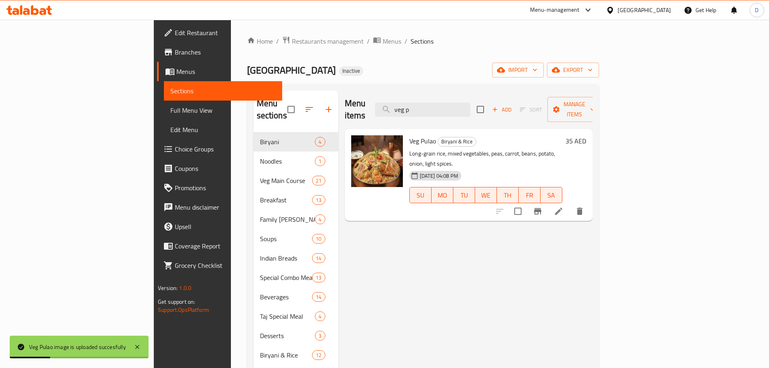
click at [491, 111] on div "Menu items veg p Add Sort Manage items" at bounding box center [469, 109] width 248 height 38
click at [470, 107] on input "veg p" at bounding box center [422, 109] width 95 height 14
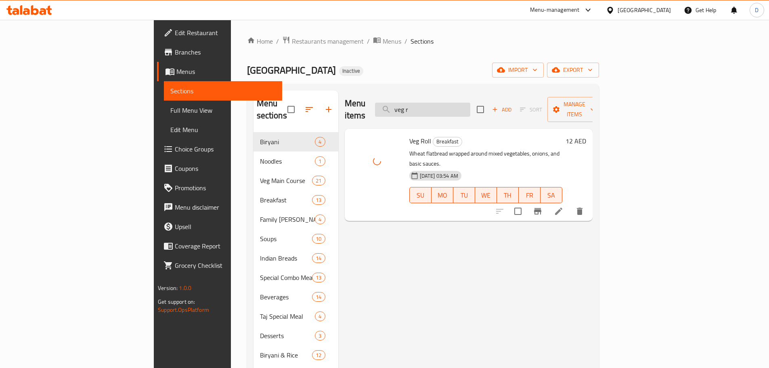
click at [470, 106] on input "veg r" at bounding box center [422, 109] width 95 height 14
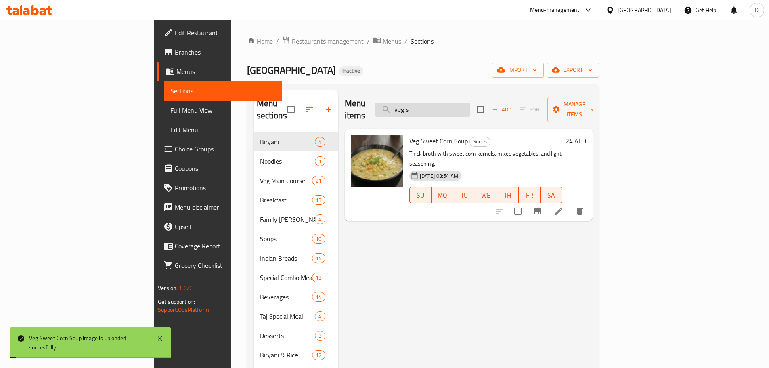
click at [470, 109] on input "veg s" at bounding box center [422, 109] width 95 height 14
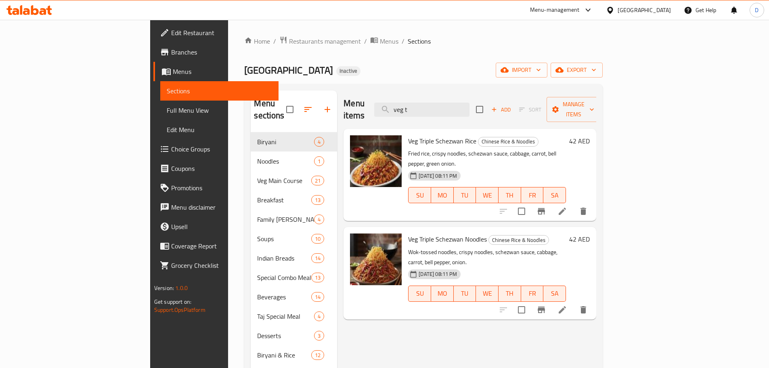
drag, startPoint x: 467, startPoint y: 107, endPoint x: 394, endPoint y: 107, distance: 73.0
click at [394, 107] on div "Menu items veg t Add Sort Manage items" at bounding box center [469, 109] width 253 height 38
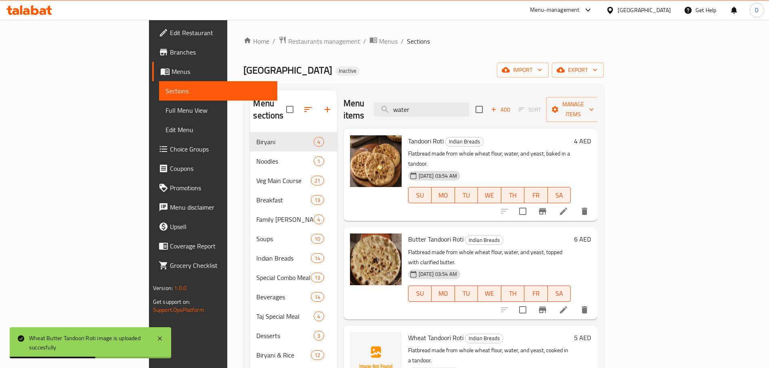
drag, startPoint x: 480, startPoint y: 108, endPoint x: 407, endPoint y: 109, distance: 73.0
click at [407, 109] on div "Menu items water Add Sort Manage items" at bounding box center [470, 109] width 254 height 38
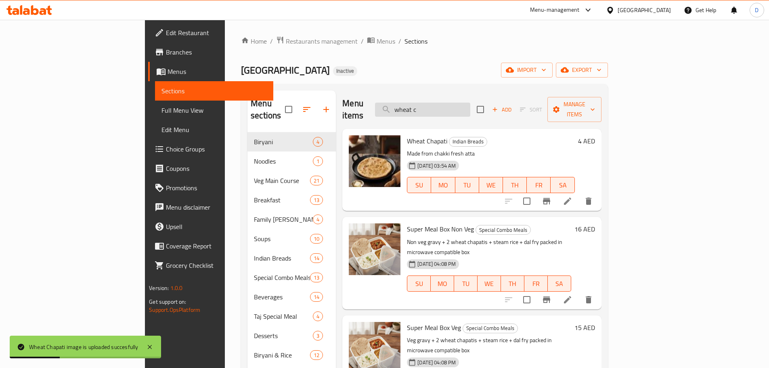
click at [470, 107] on input "wheat c" at bounding box center [422, 109] width 95 height 14
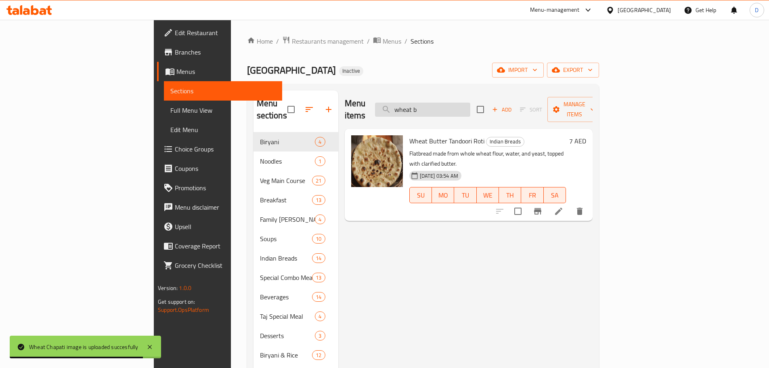
click at [470, 107] on input "wheat b" at bounding box center [422, 109] width 95 height 14
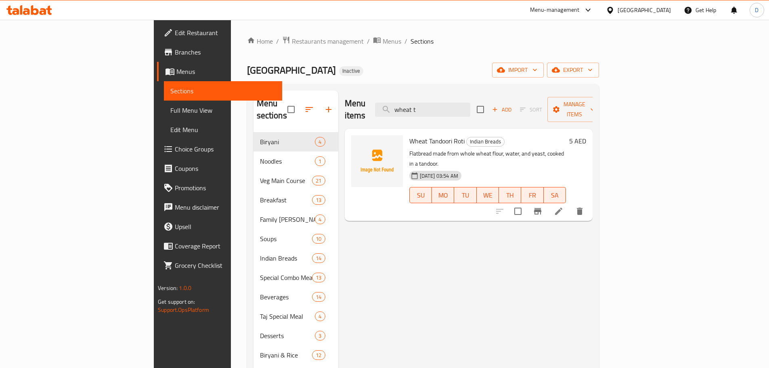
type input "wheat t"
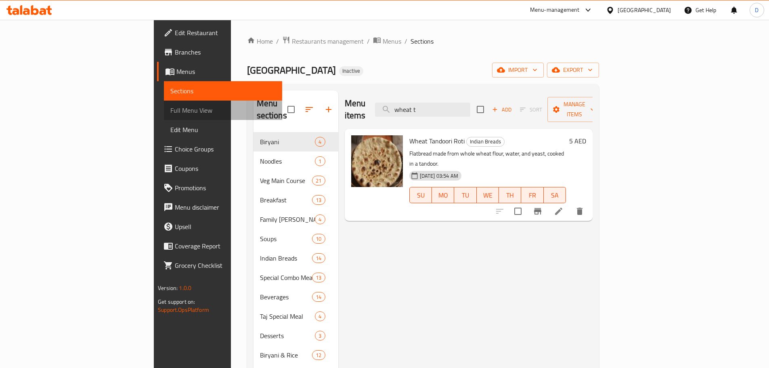
click at [170, 113] on span "Full Menu View" at bounding box center [222, 110] width 105 height 10
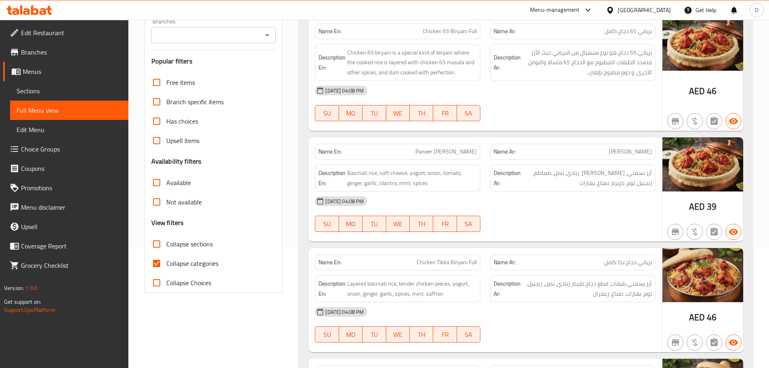
scroll to position [121, 0]
click at [157, 263] on input "Collapse categories" at bounding box center [156, 262] width 19 height 19
checkbox input "false"
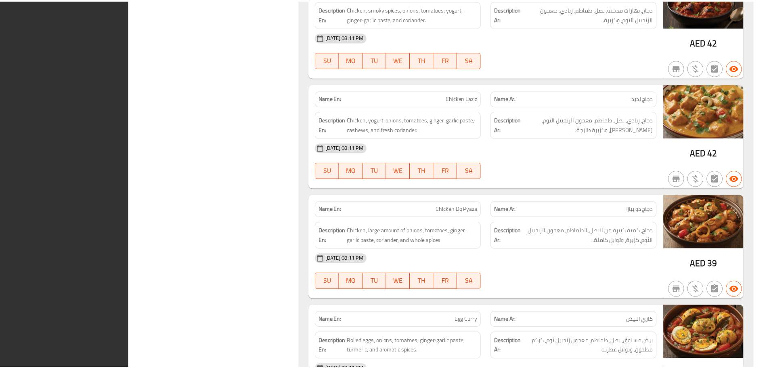
scroll to position [26146, 0]
